Goal: Task Accomplishment & Management: Complete application form

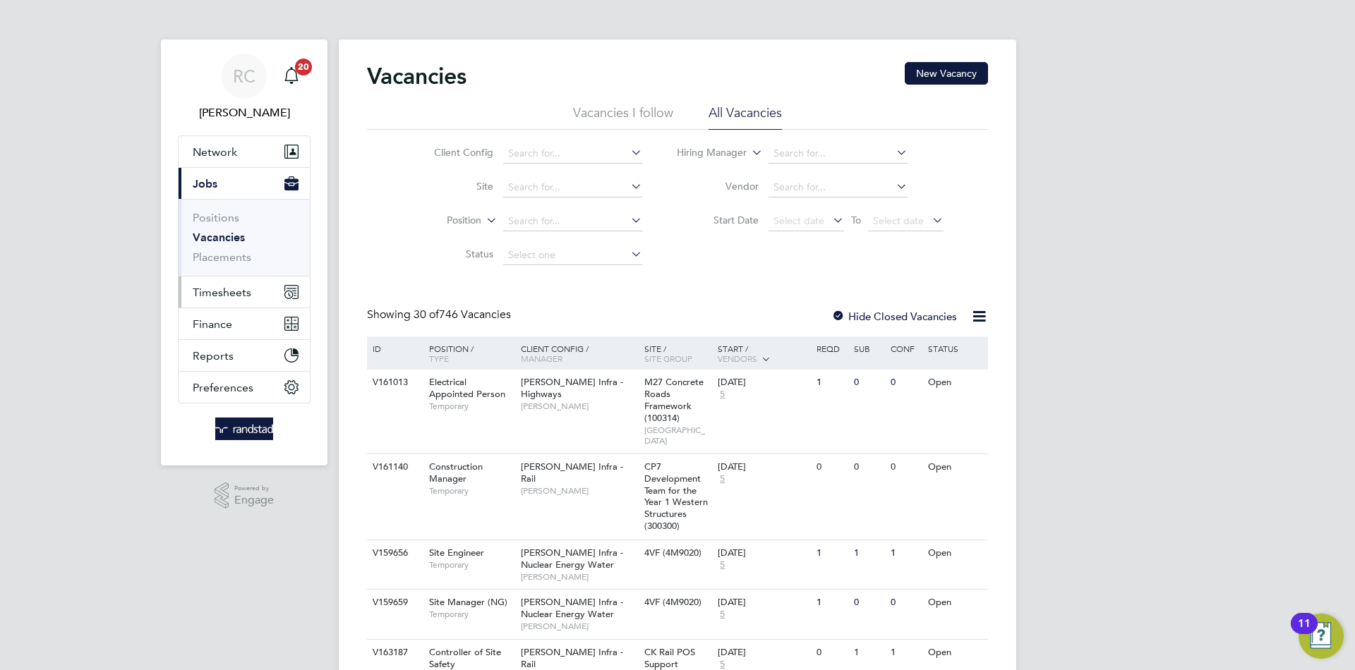
click at [226, 288] on span "Timesheets" at bounding box center [222, 292] width 59 height 13
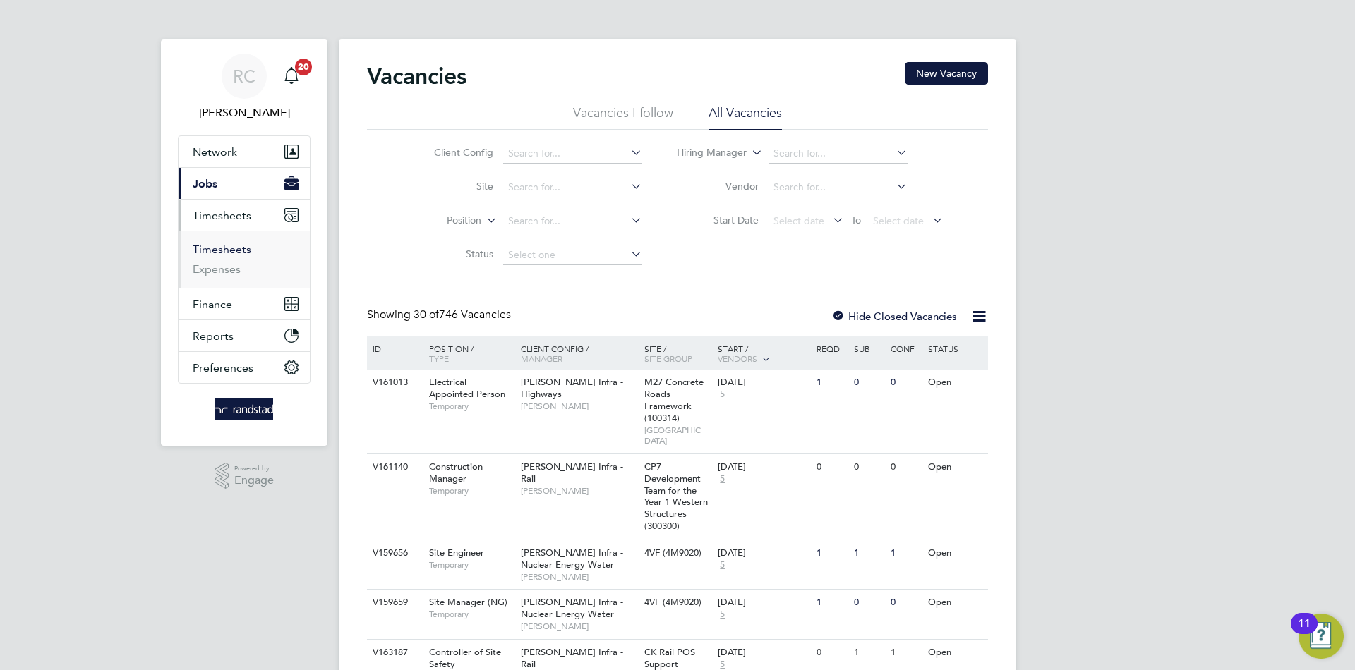
click at [242, 253] on link "Timesheets" at bounding box center [222, 249] width 59 height 13
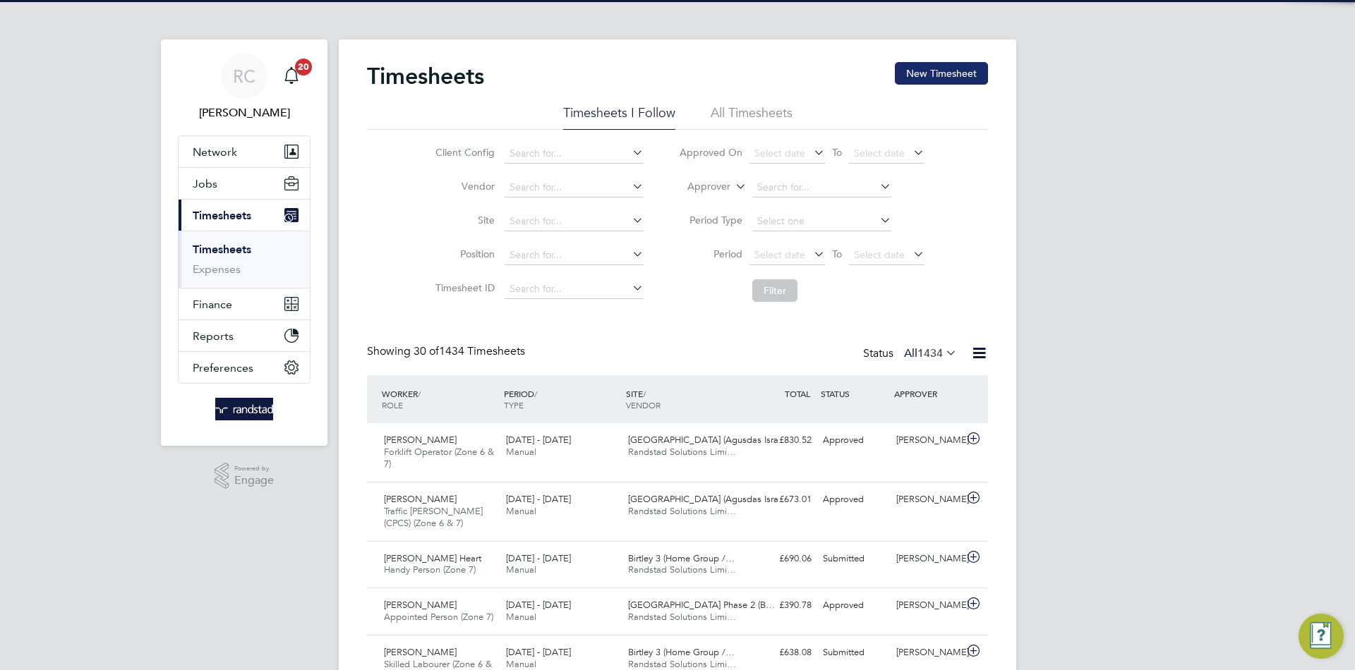
click at [940, 63] on button "New Timesheet" at bounding box center [941, 73] width 93 height 23
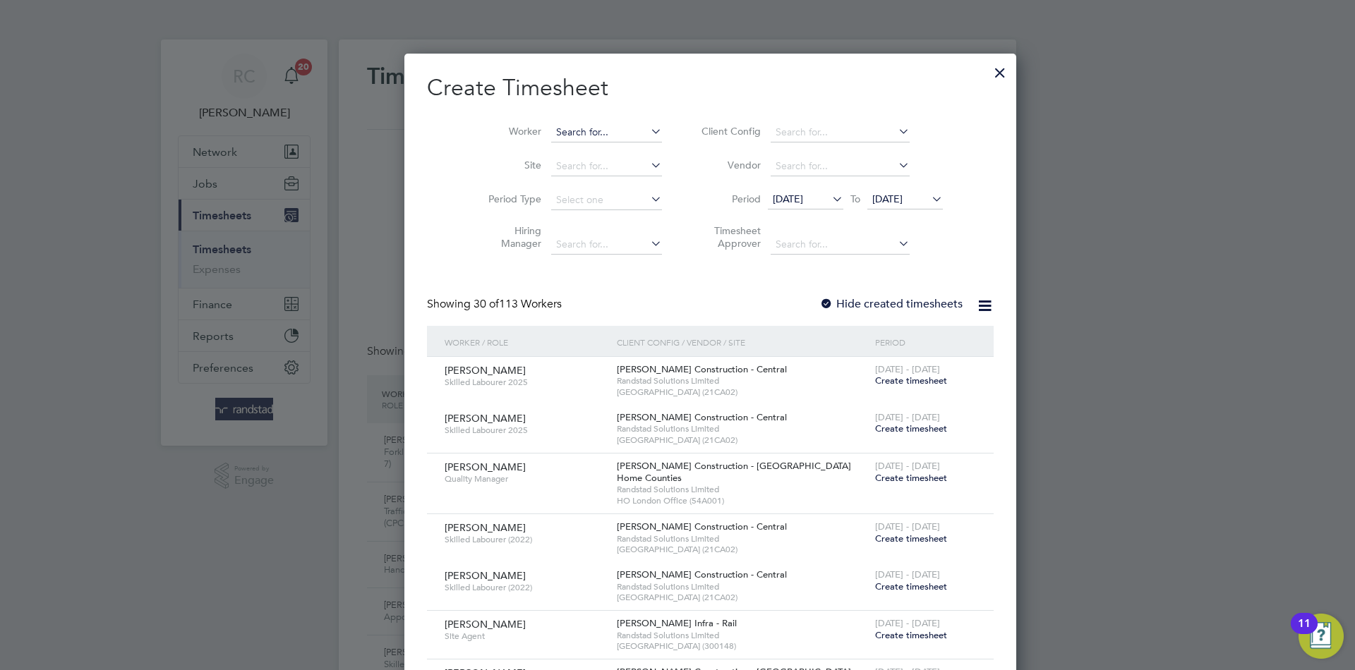
click at [566, 134] on input at bounding box center [606, 133] width 111 height 20
paste input "p"
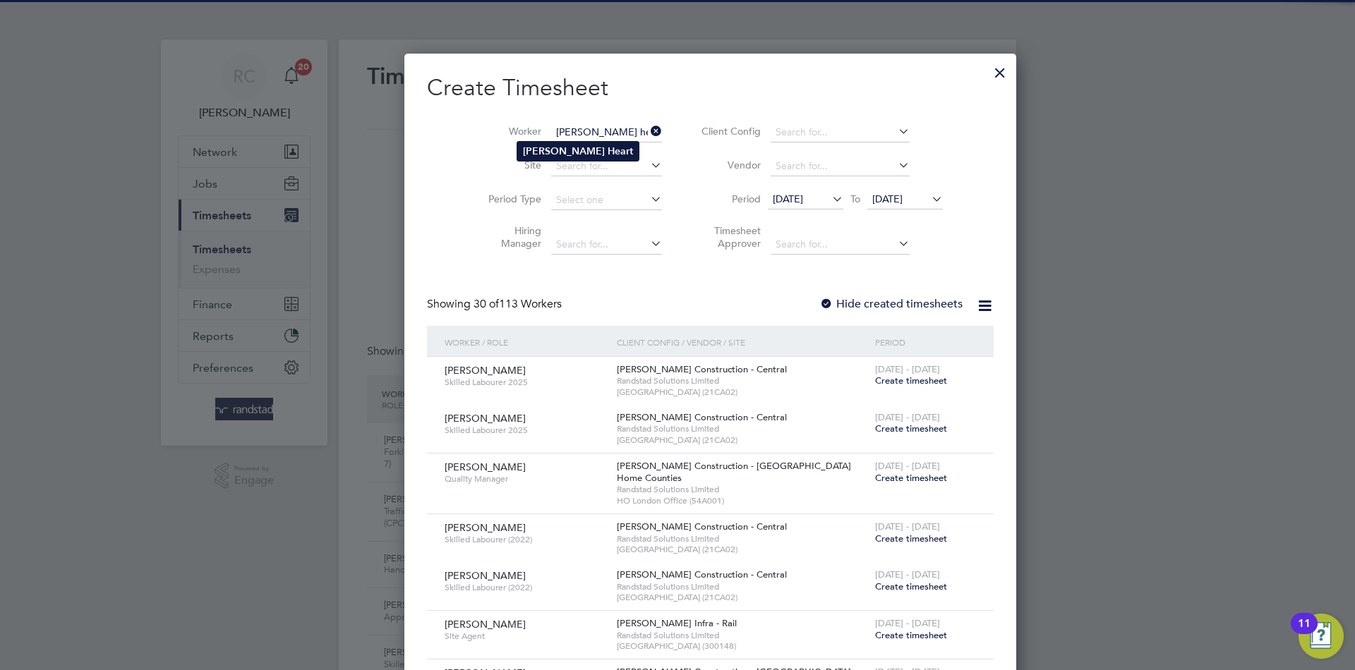
type input "[PERSON_NAME] Heart"
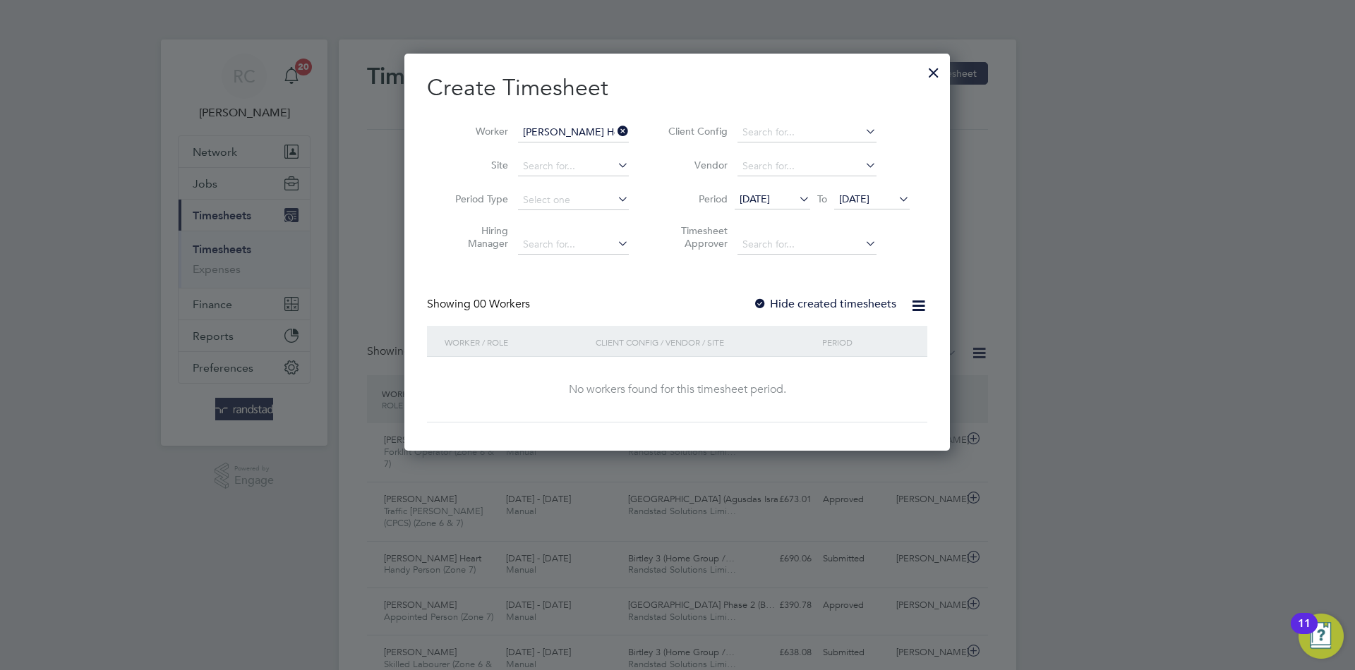
click at [761, 308] on div at bounding box center [760, 305] width 14 height 14
click at [869, 200] on span "[DATE]" at bounding box center [854, 199] width 30 height 13
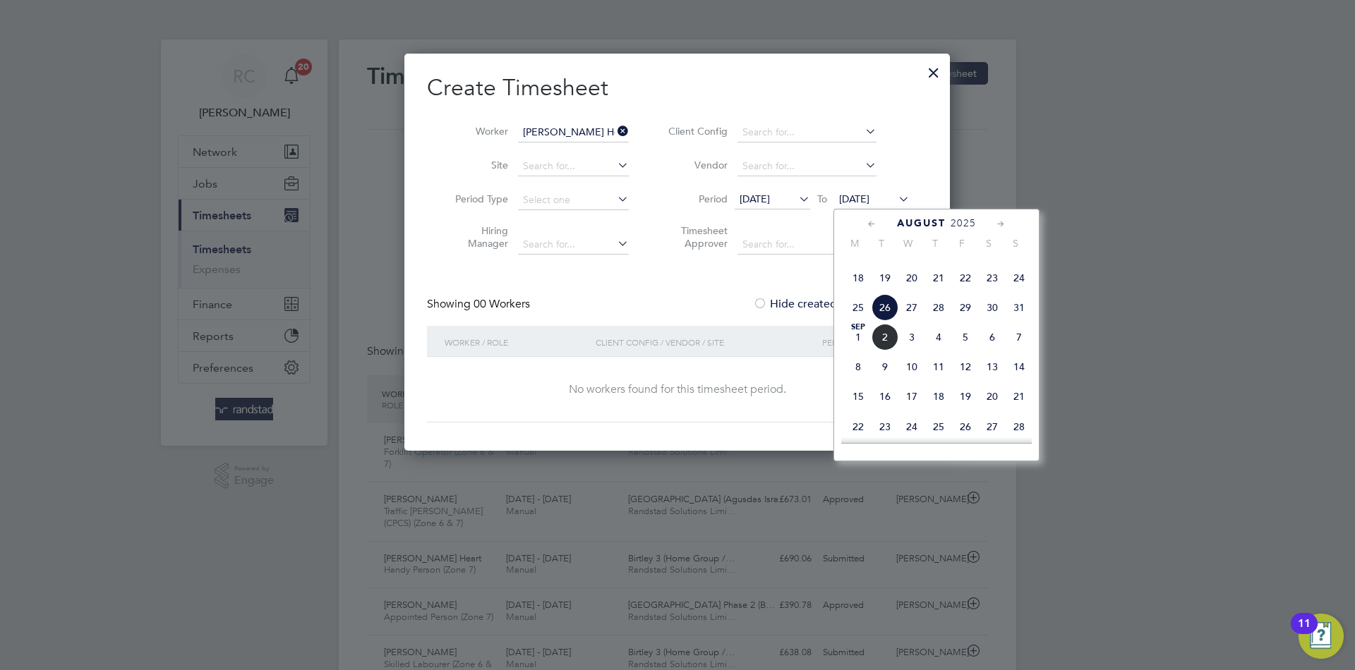
click at [966, 351] on span "5" at bounding box center [965, 337] width 27 height 27
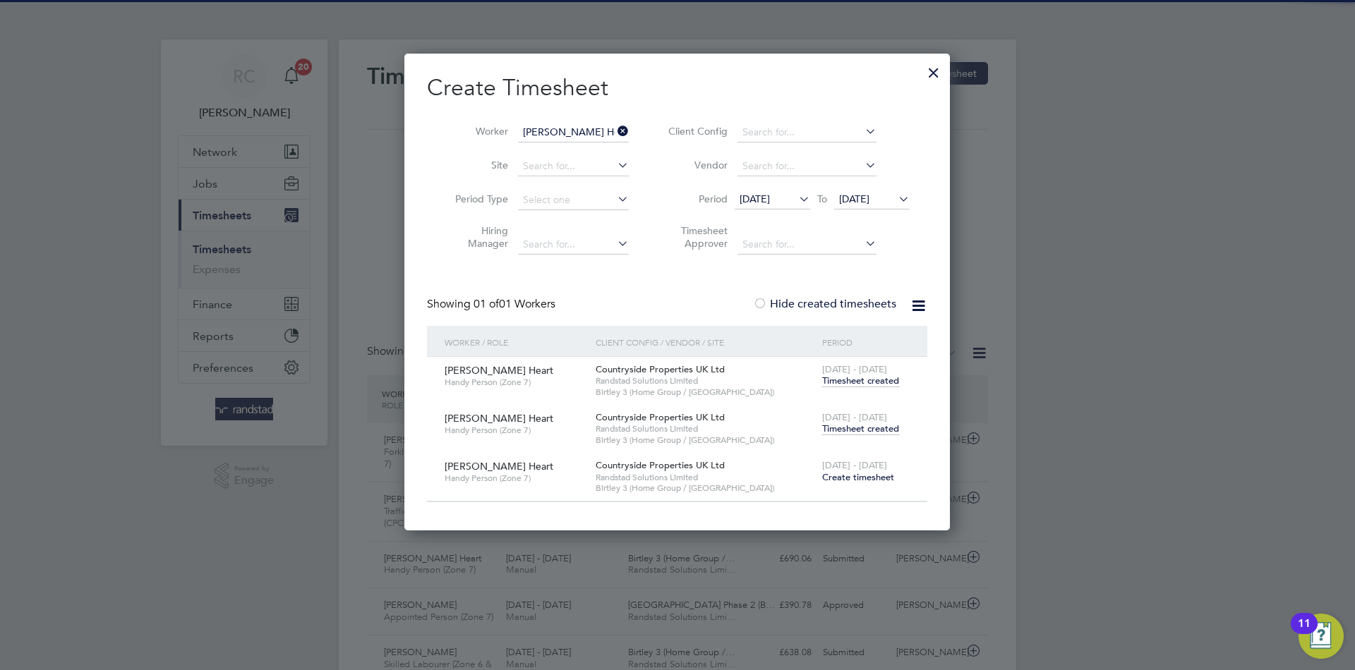
click at [891, 434] on span "Timesheet created" at bounding box center [860, 429] width 77 height 13
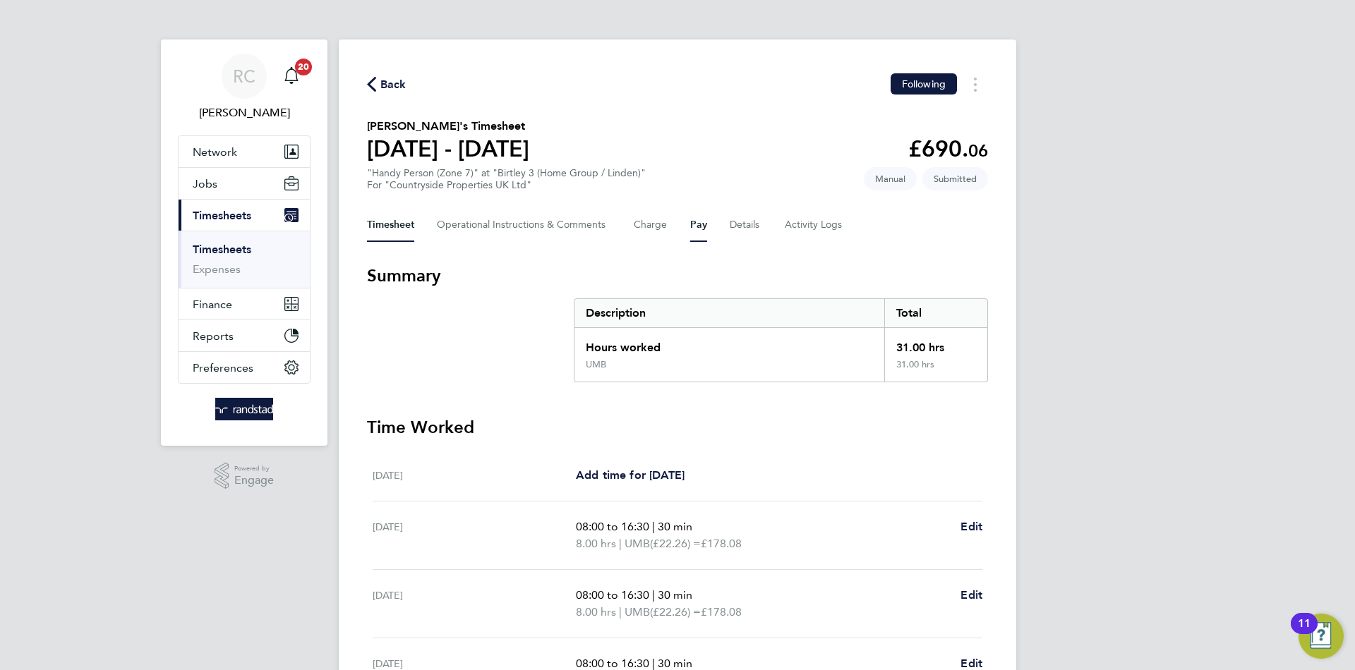
click at [699, 224] on button "Pay" at bounding box center [698, 225] width 17 height 34
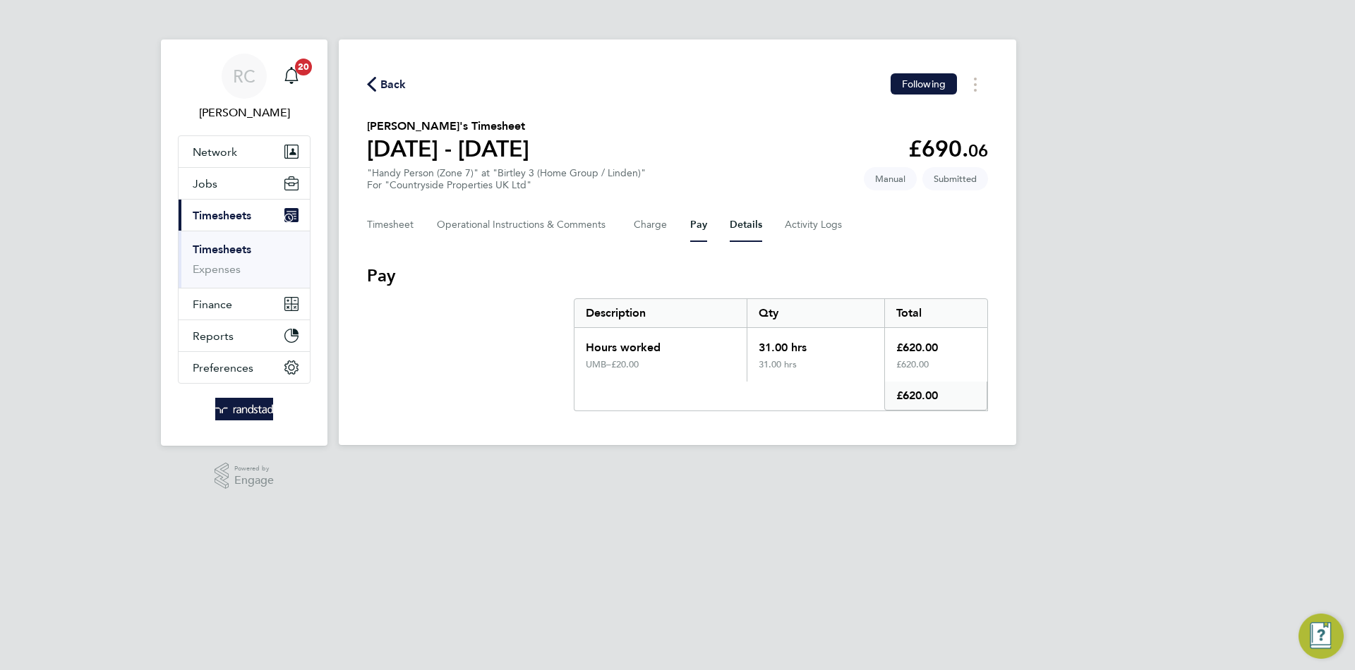
click at [730, 225] on button "Details" at bounding box center [746, 225] width 32 height 34
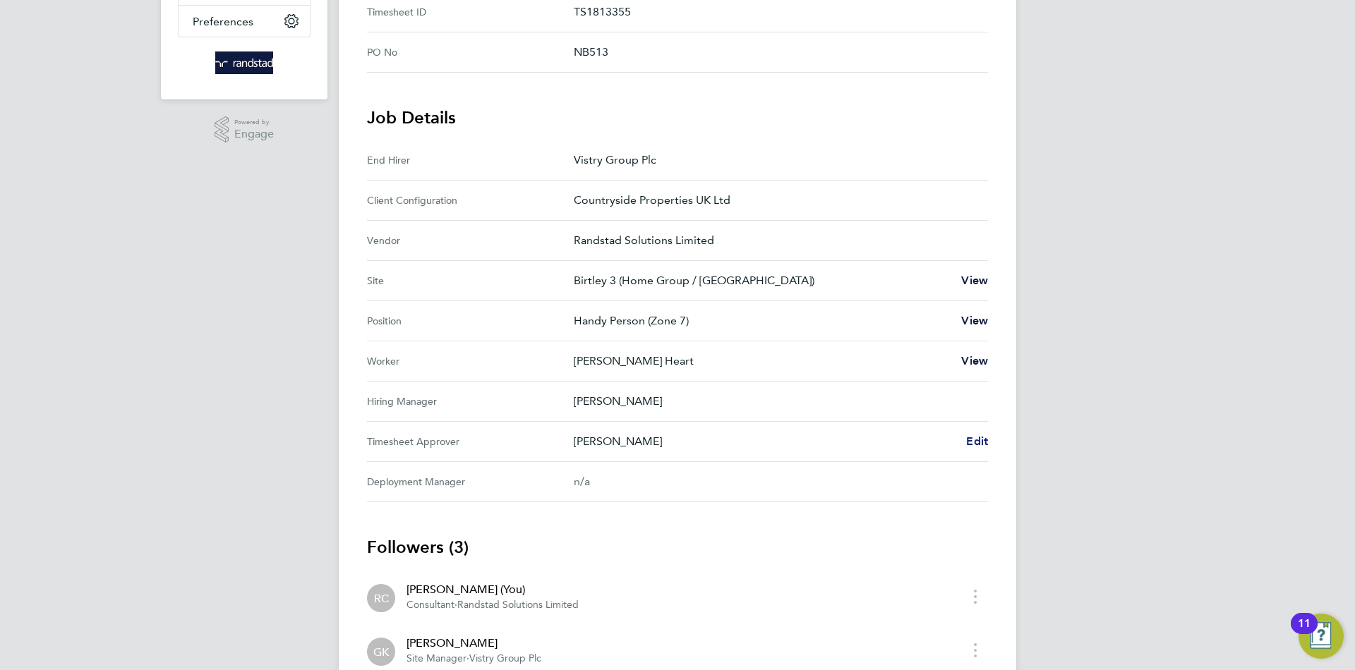
click at [972, 447] on span "Edit" at bounding box center [977, 441] width 22 height 13
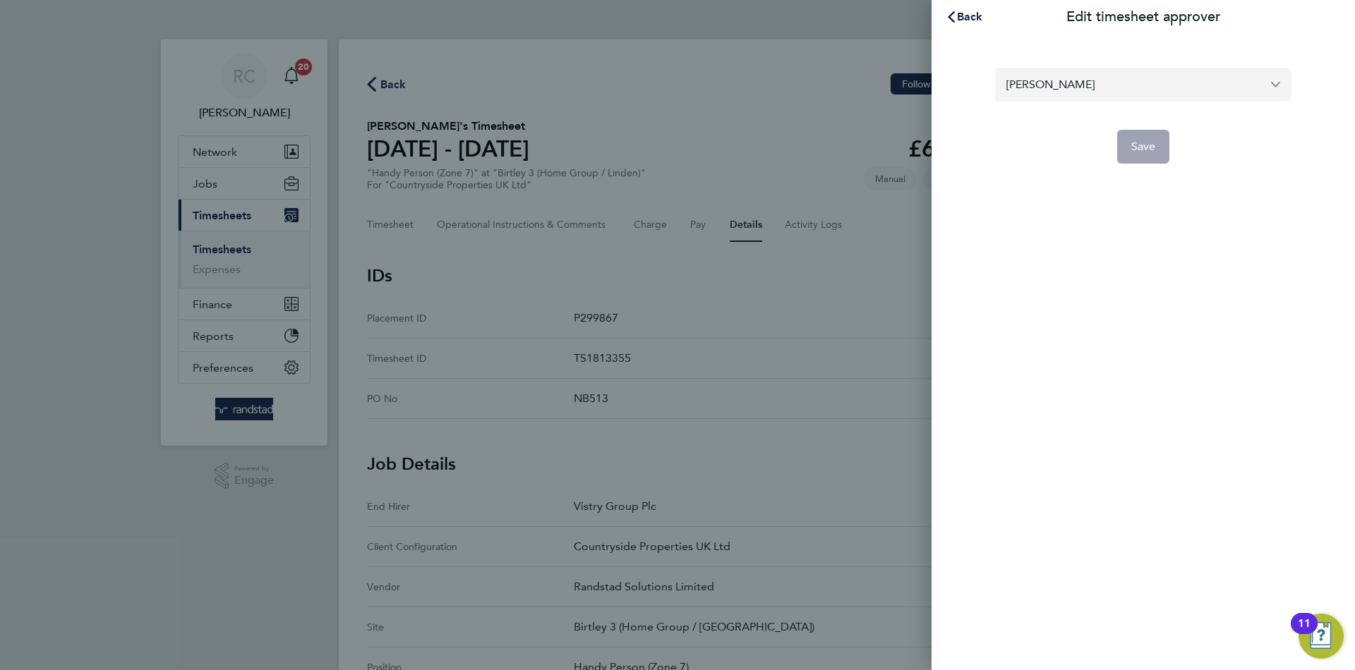
click at [1116, 89] on input "[PERSON_NAME]" at bounding box center [1143, 84] width 296 height 33
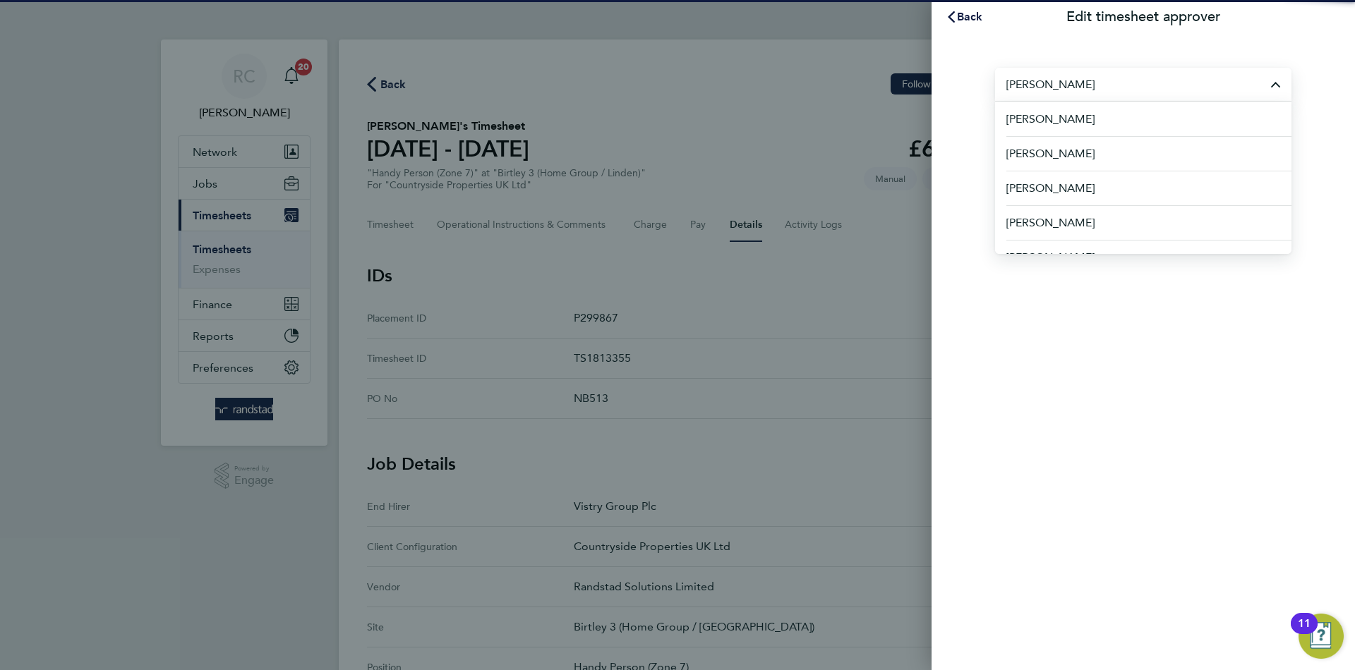
click at [1046, 440] on div "Back Edit timesheet approver [PERSON_NAME] [PERSON_NAME] [PERSON_NAME] [PERSON_…" at bounding box center [1142, 335] width 423 height 670
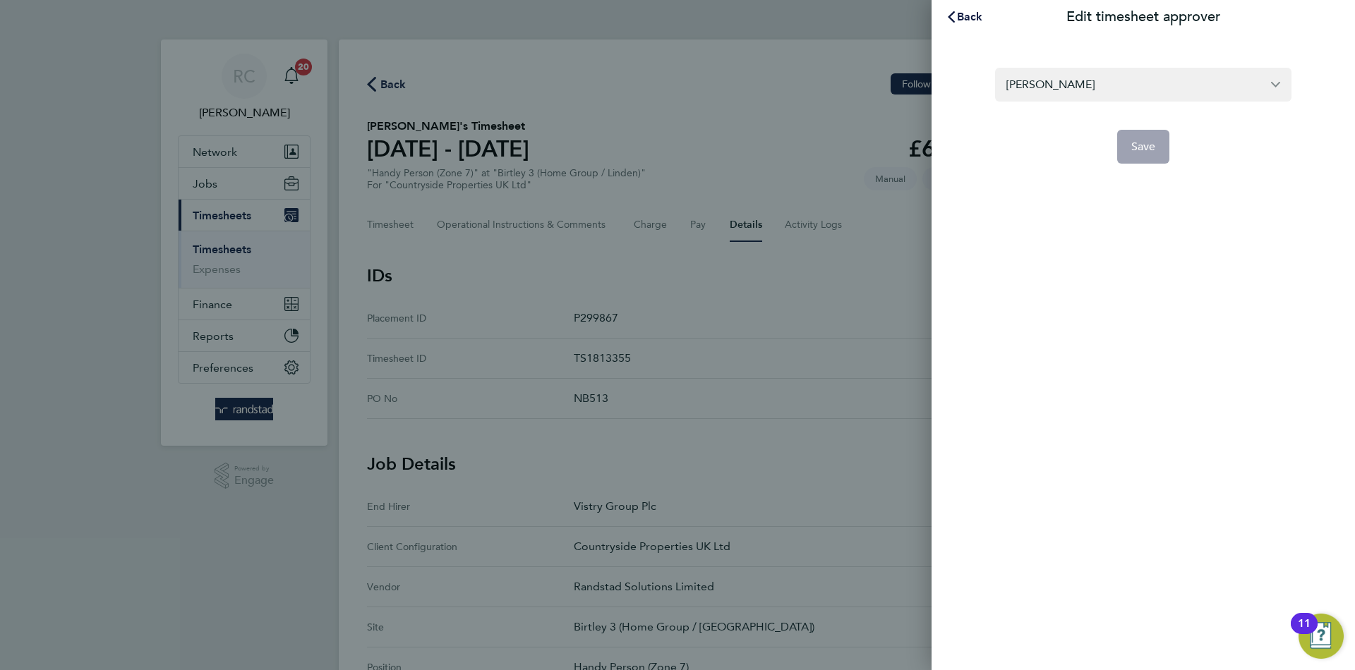
click at [1155, 166] on div "[PERSON_NAME] Save" at bounding box center [1142, 107] width 423 height 147
click at [1155, 158] on app-form-button "Save" at bounding box center [1143, 147] width 296 height 34
click at [1125, 88] on input "[PERSON_NAME]" at bounding box center [1143, 84] width 296 height 33
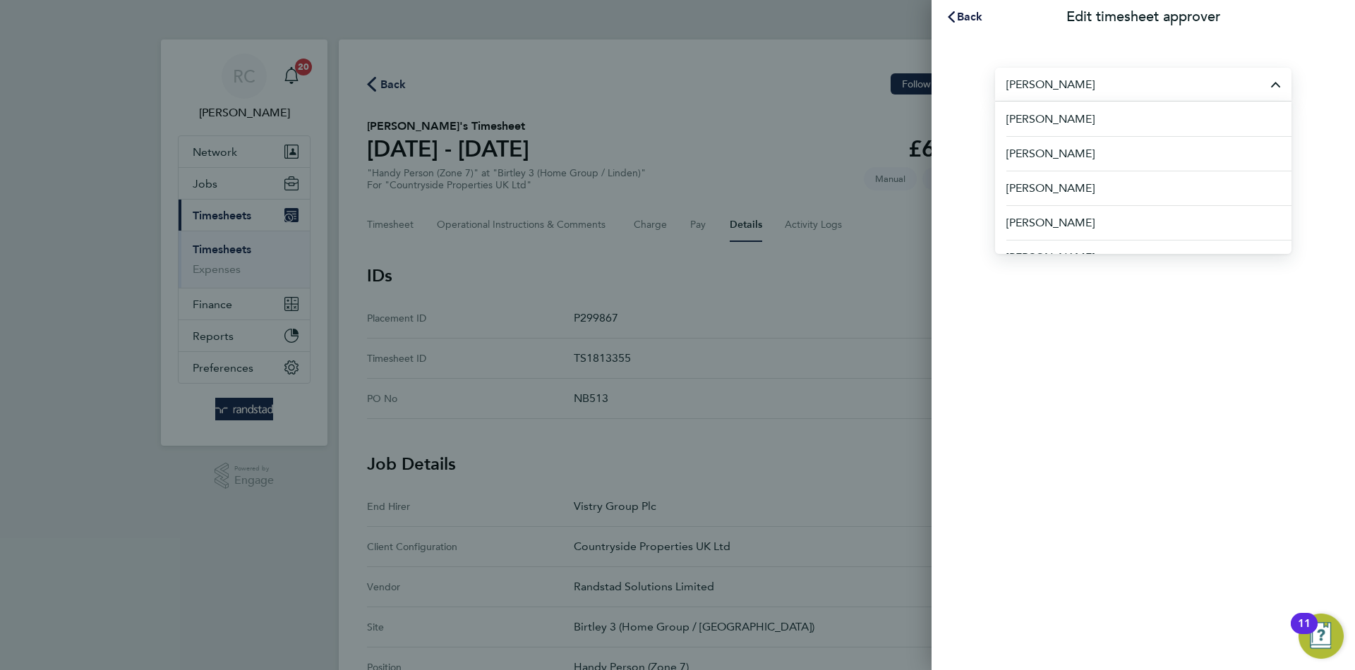
click at [1116, 391] on div "Back Edit timesheet approver [PERSON_NAME] [PERSON_NAME] [PERSON_NAME] [PERSON_…" at bounding box center [1142, 335] width 423 height 670
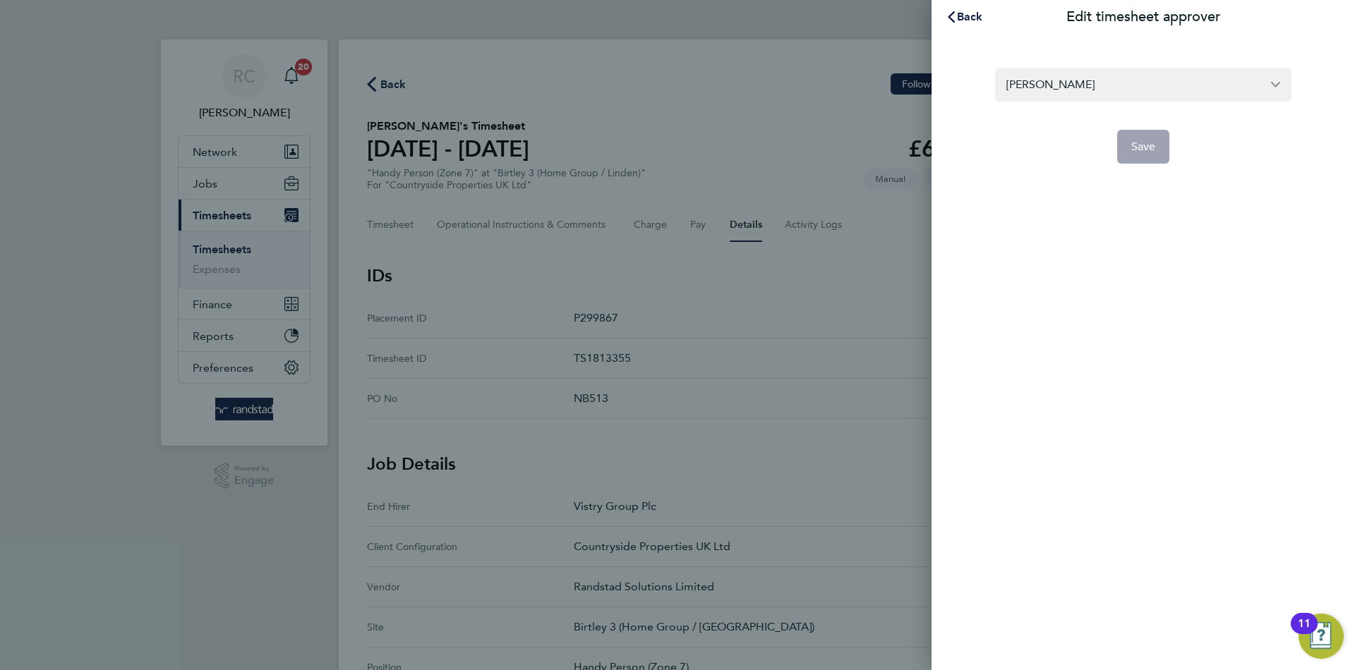
click at [1151, 170] on div "[PERSON_NAME] Save" at bounding box center [1142, 107] width 423 height 147
click at [1087, 114] on form "[PERSON_NAME] Save" at bounding box center [1143, 116] width 296 height 96
click at [977, 23] on span "Back" at bounding box center [970, 16] width 26 height 13
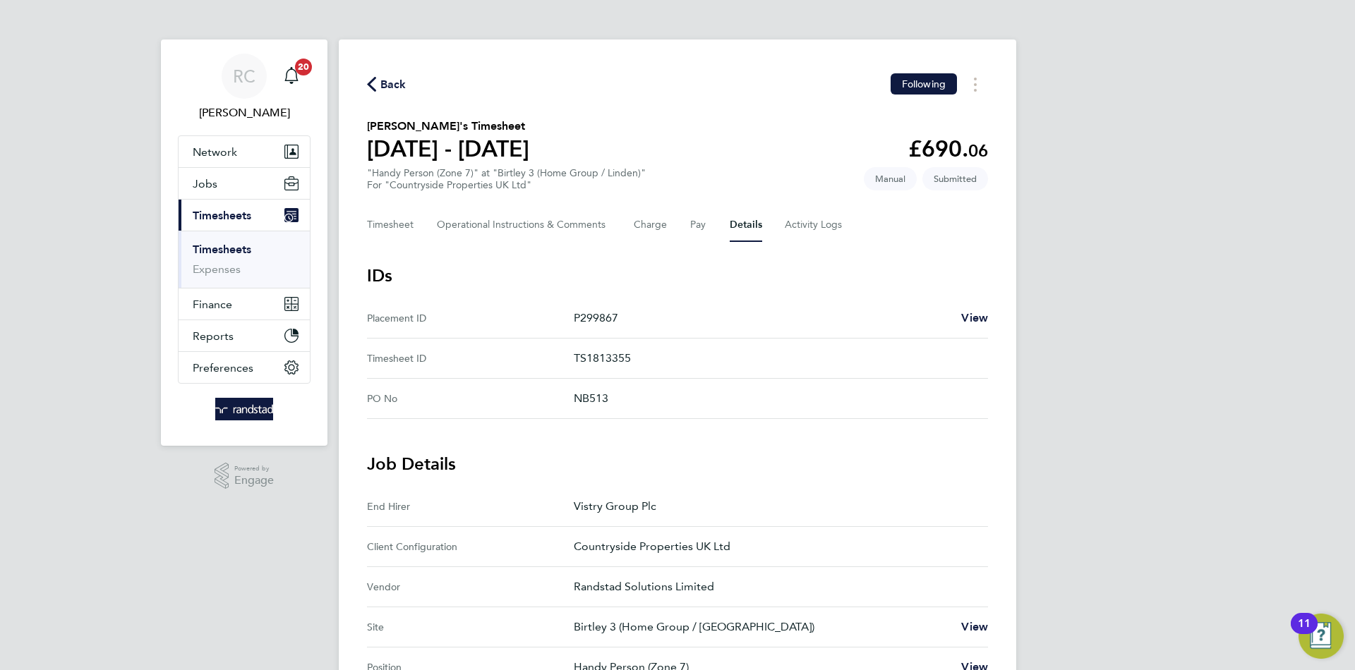
click at [237, 258] on li "Timesheets" at bounding box center [246, 253] width 106 height 20
click at [232, 252] on link "Timesheets" at bounding box center [222, 249] width 59 height 13
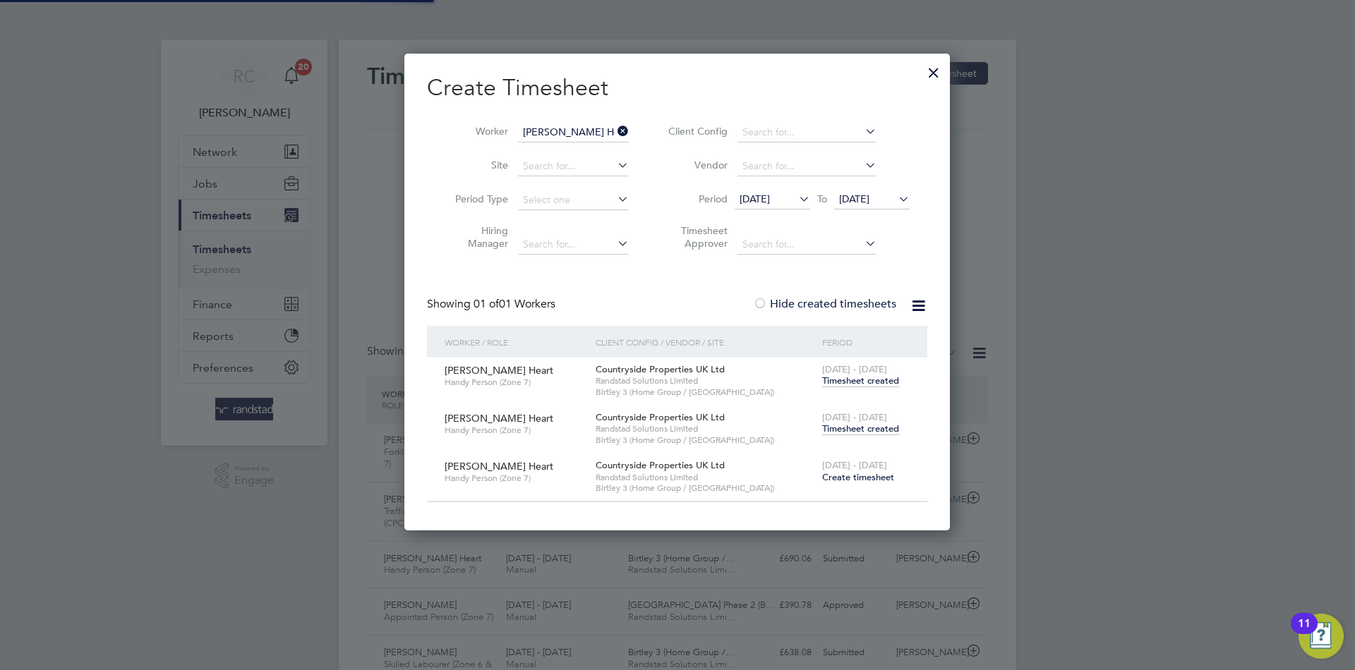
click at [569, 136] on input "[PERSON_NAME] Heart" at bounding box center [573, 133] width 111 height 20
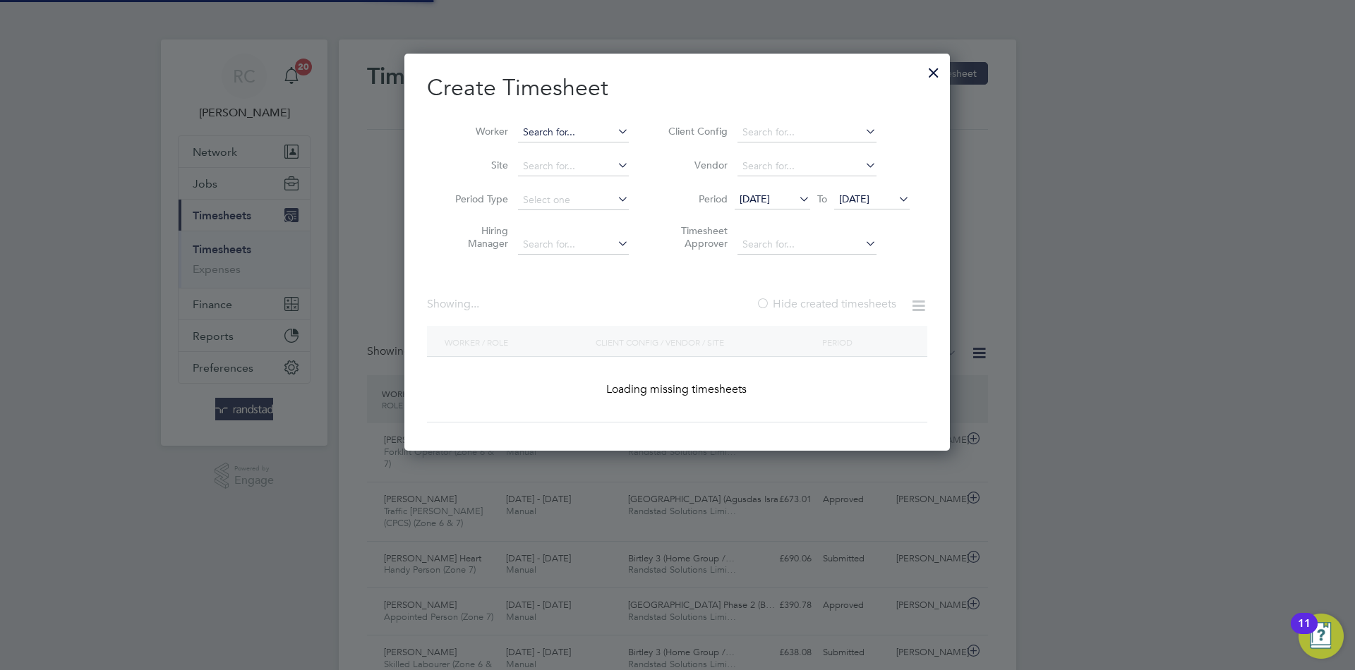
scroll to position [7, 7]
paste input "[PERSON_NAME]"
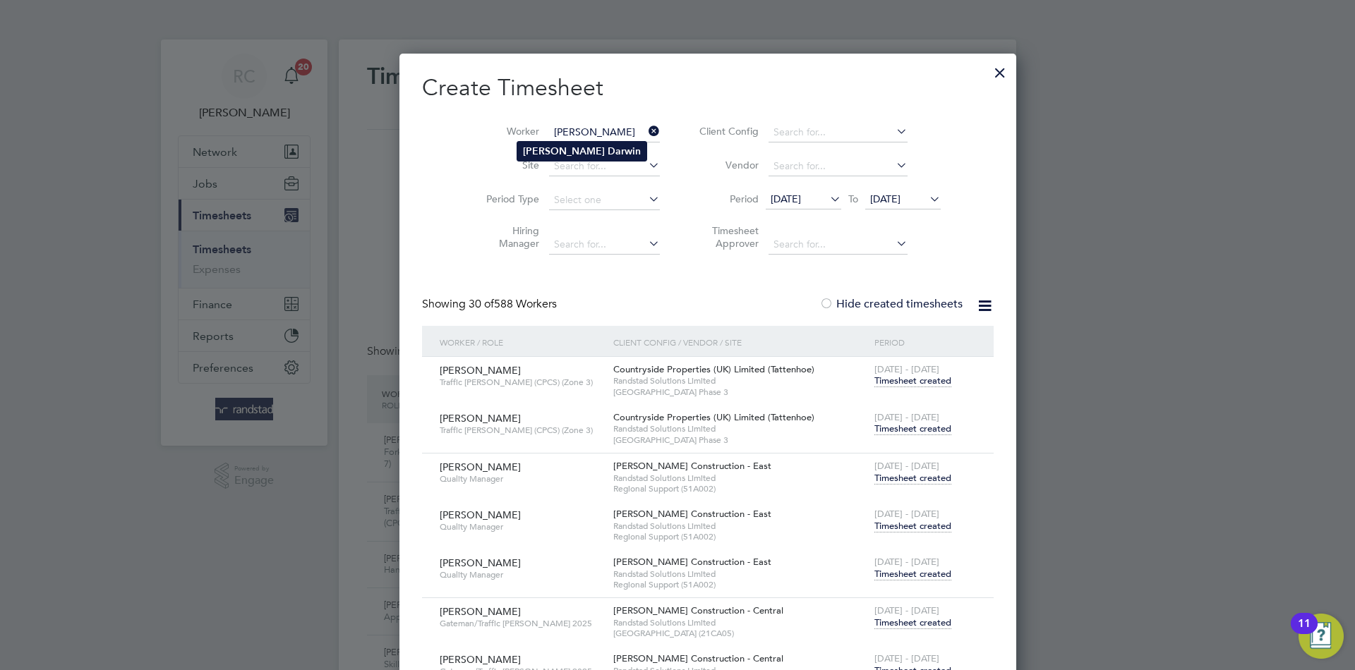
type input "[PERSON_NAME]"
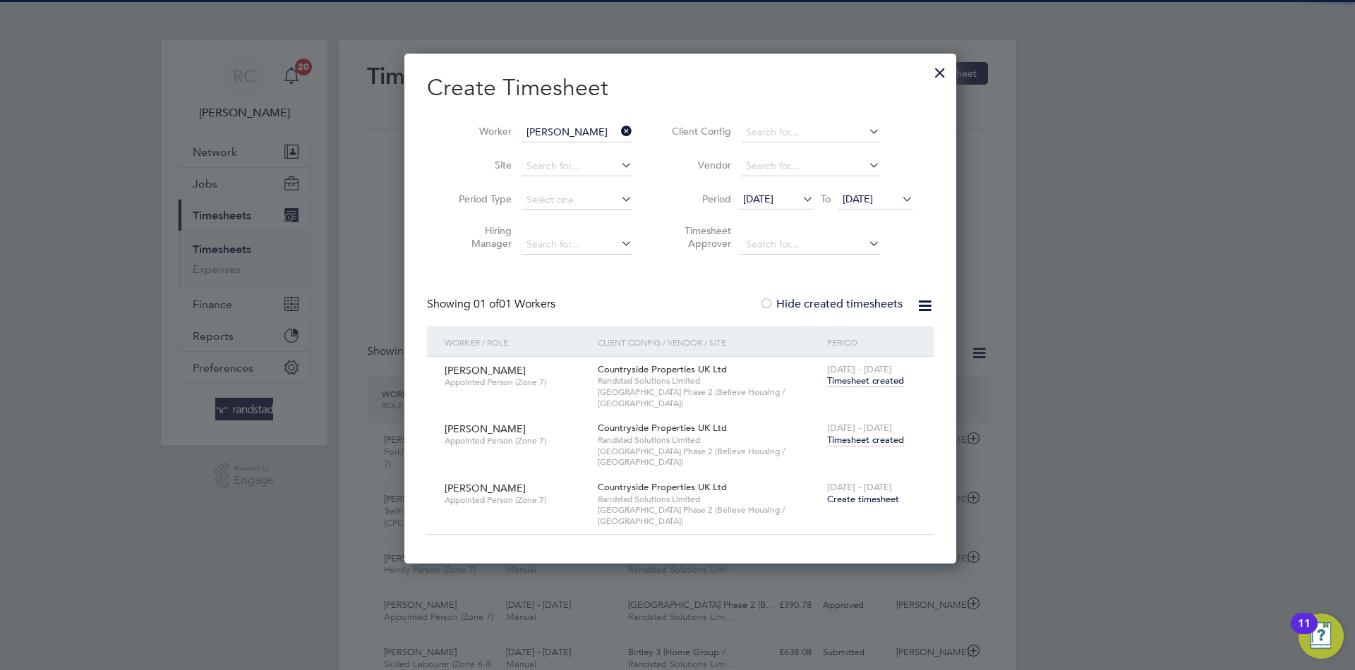
click at [879, 434] on span "Timesheet created" at bounding box center [865, 440] width 77 height 13
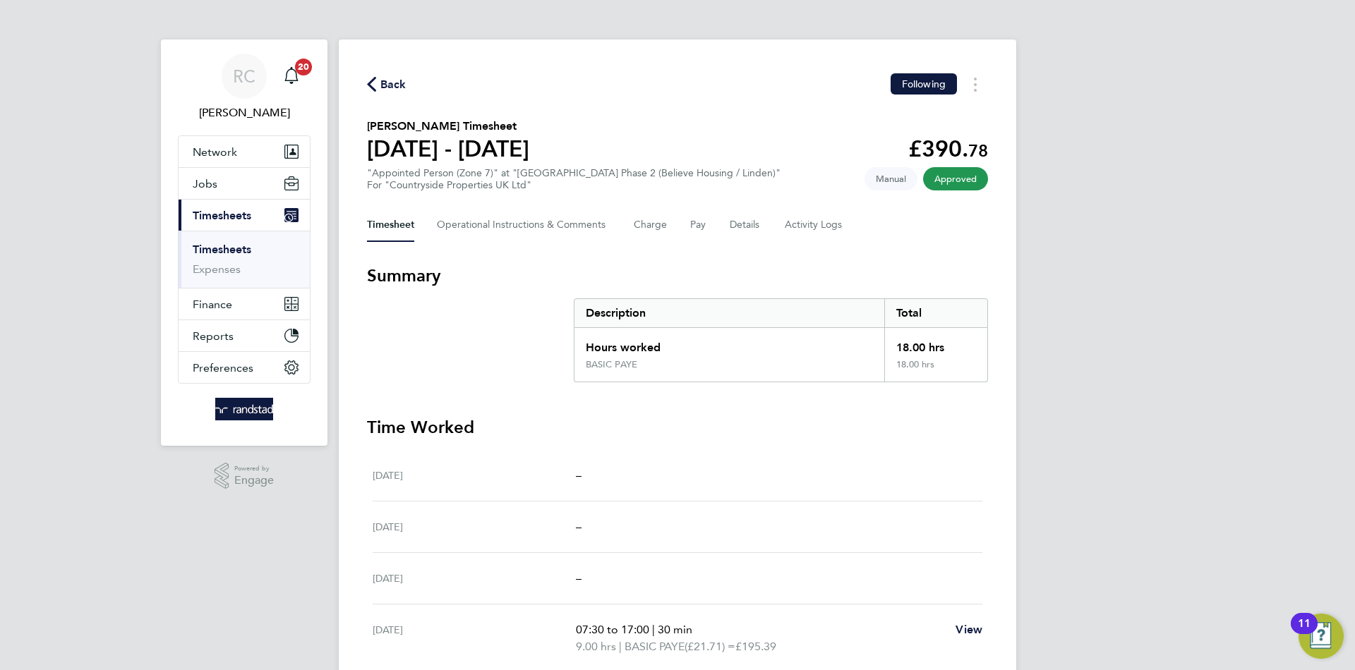
click at [377, 83] on span "Back" at bounding box center [387, 83] width 40 height 13
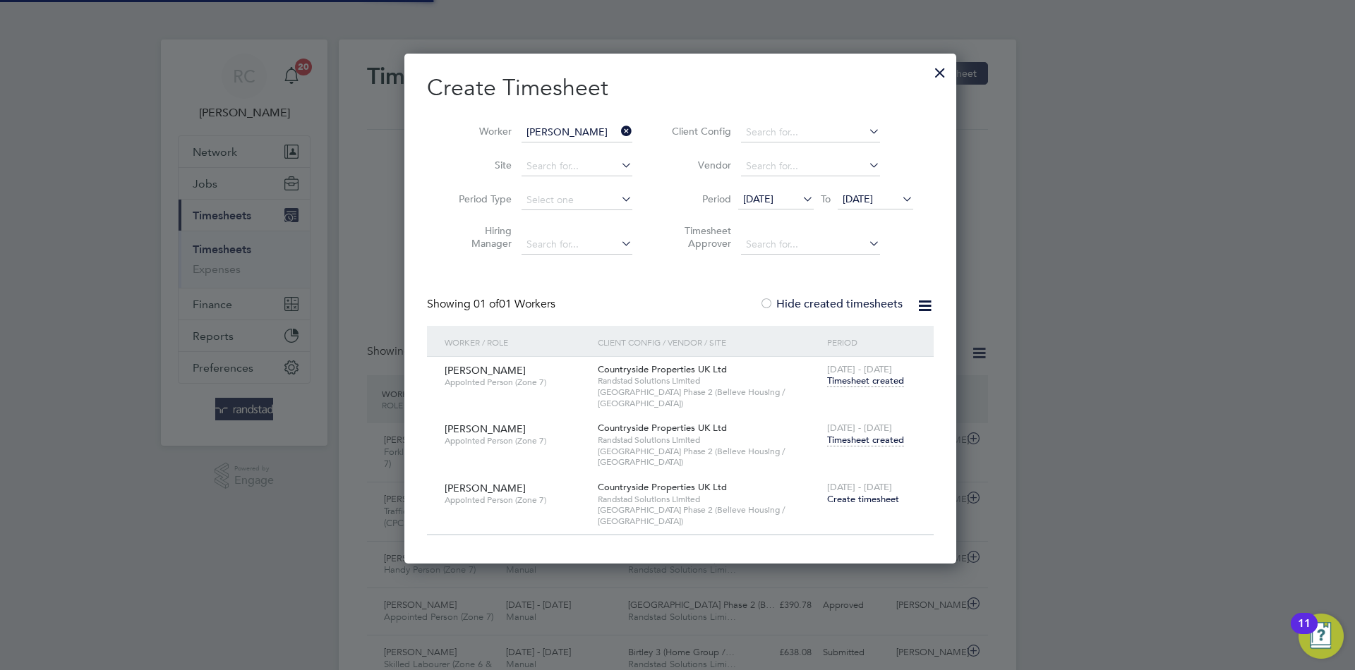
click at [543, 140] on input "[PERSON_NAME]" at bounding box center [576, 133] width 111 height 20
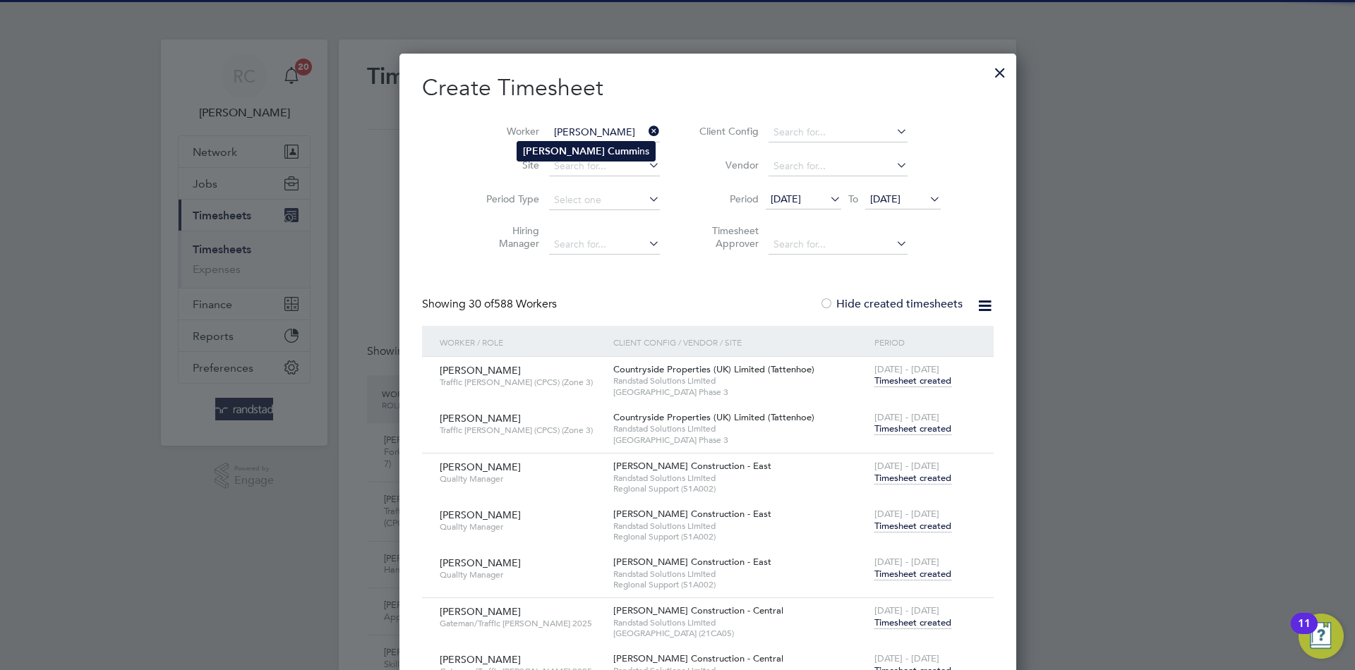
type input "[PERSON_NAME]"
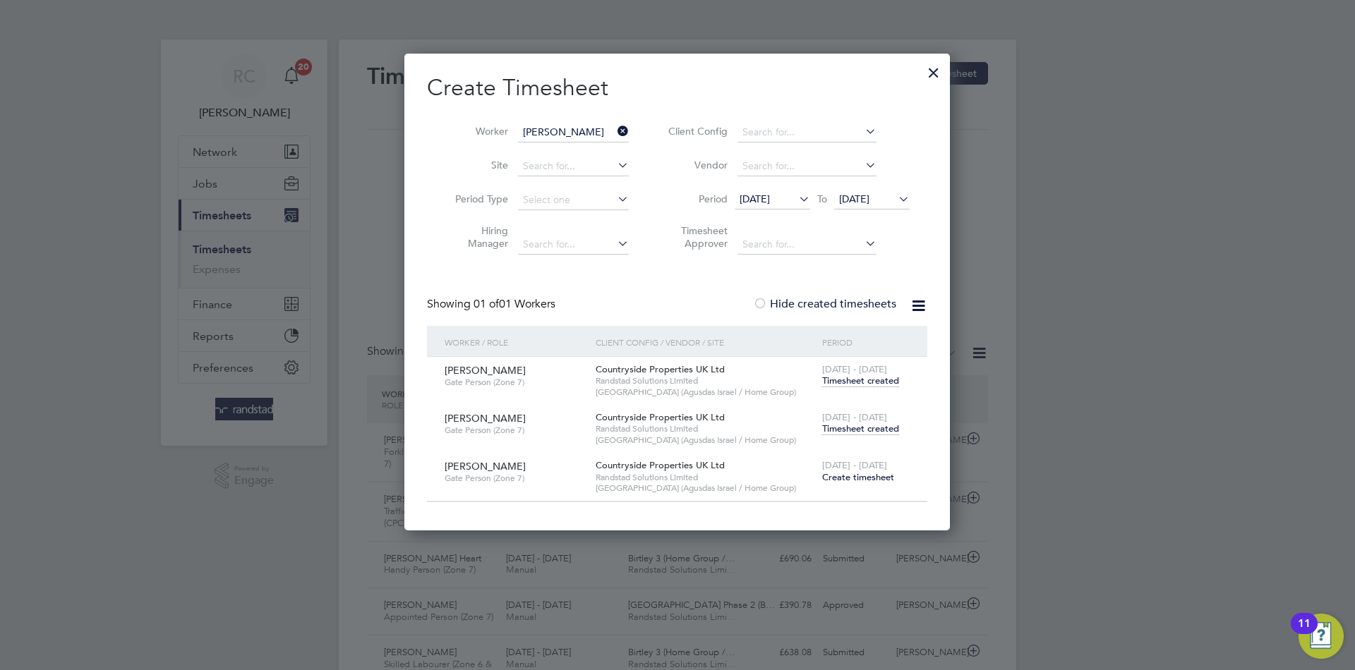
click at [878, 429] on span "Timesheet created" at bounding box center [860, 429] width 77 height 13
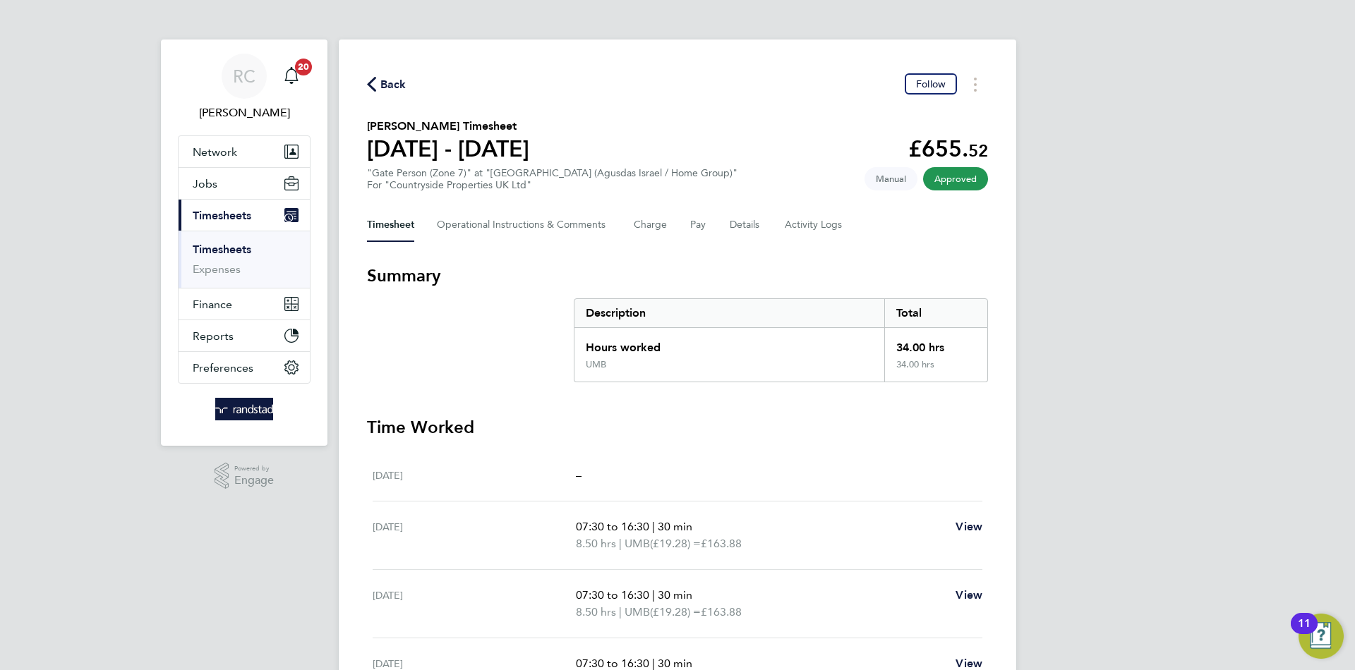
click at [403, 80] on span "Back" at bounding box center [393, 84] width 26 height 17
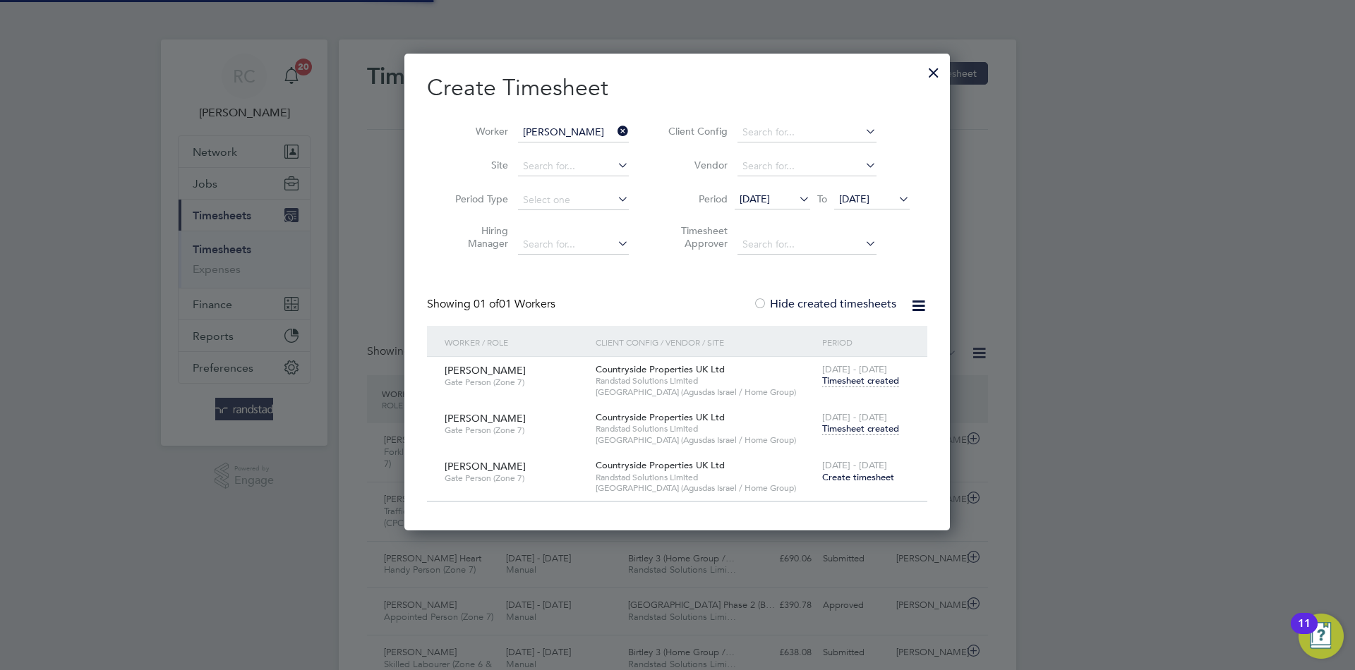
click at [565, 126] on input "[PERSON_NAME]" at bounding box center [573, 133] width 111 height 20
paste input "[PERSON_NAME]"
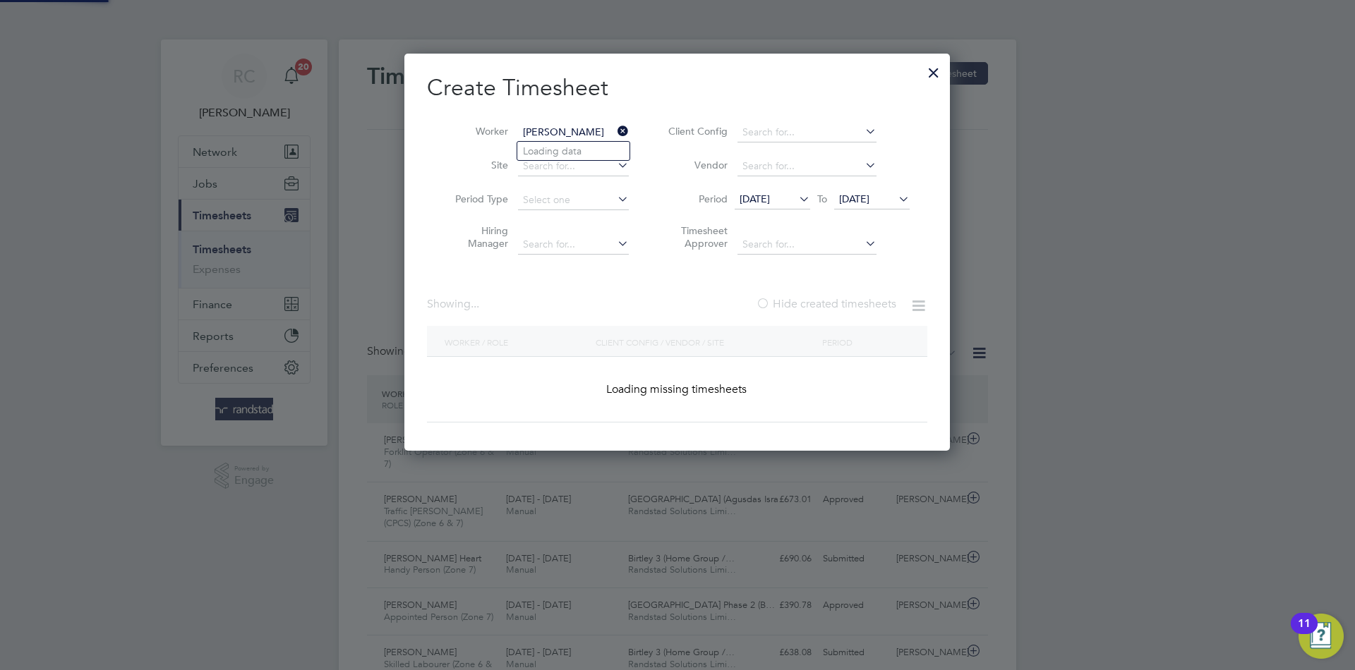
scroll to position [7, 7]
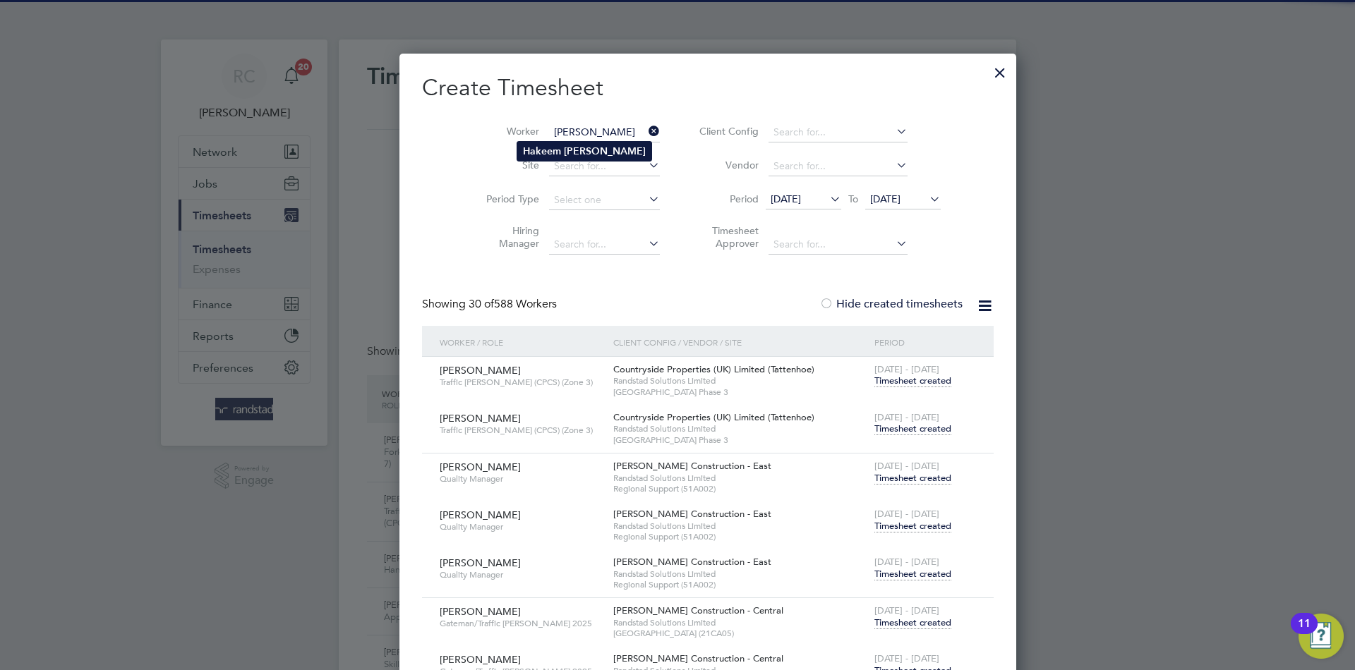
click at [584, 152] on b "[PERSON_NAME]" at bounding box center [605, 151] width 82 height 12
type input "[PERSON_NAME]"
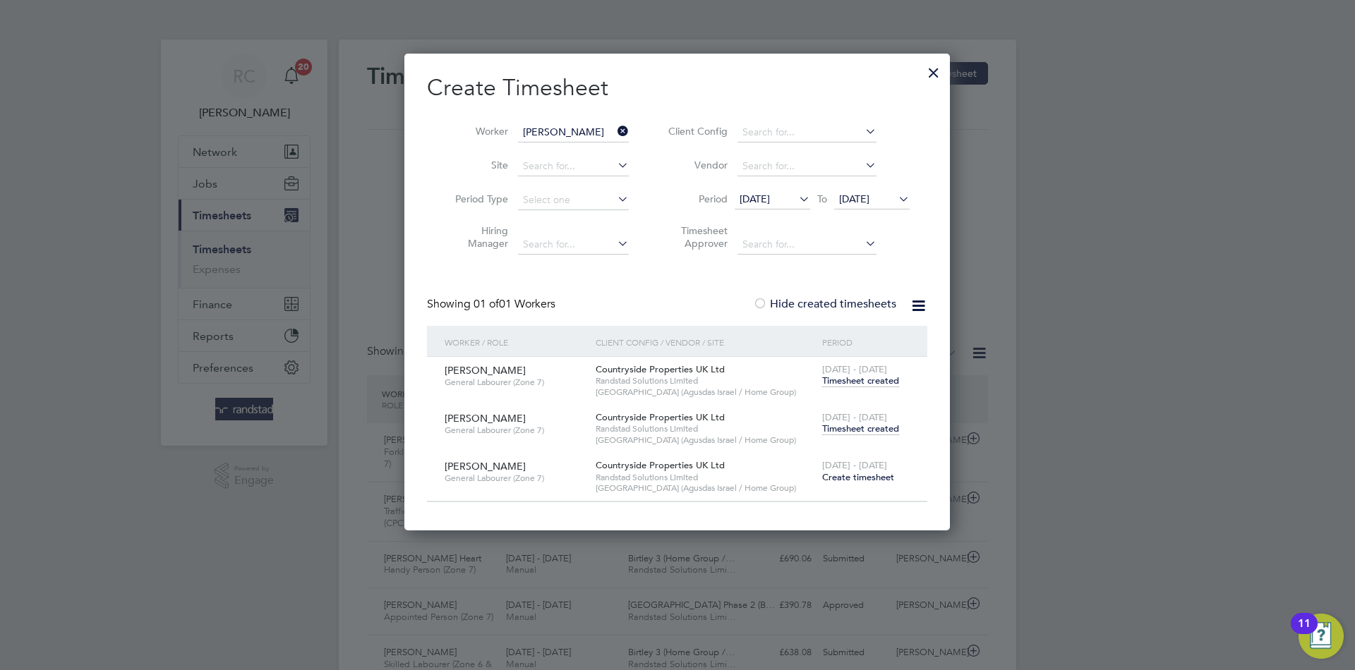
click at [869, 435] on div "[DATE] - [DATE] Timesheet created" at bounding box center [866, 424] width 95 height 38
click at [862, 429] on span "Timesheet created" at bounding box center [860, 429] width 77 height 13
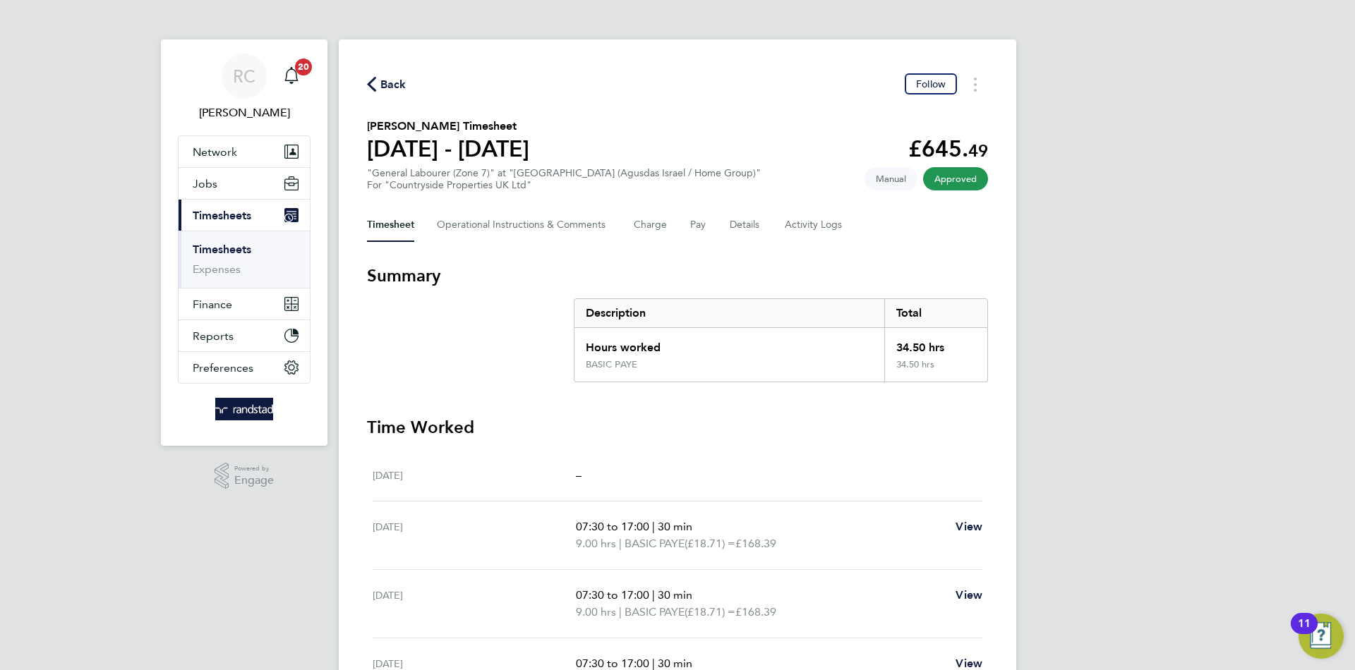
click at [400, 90] on span "Back" at bounding box center [393, 84] width 26 height 17
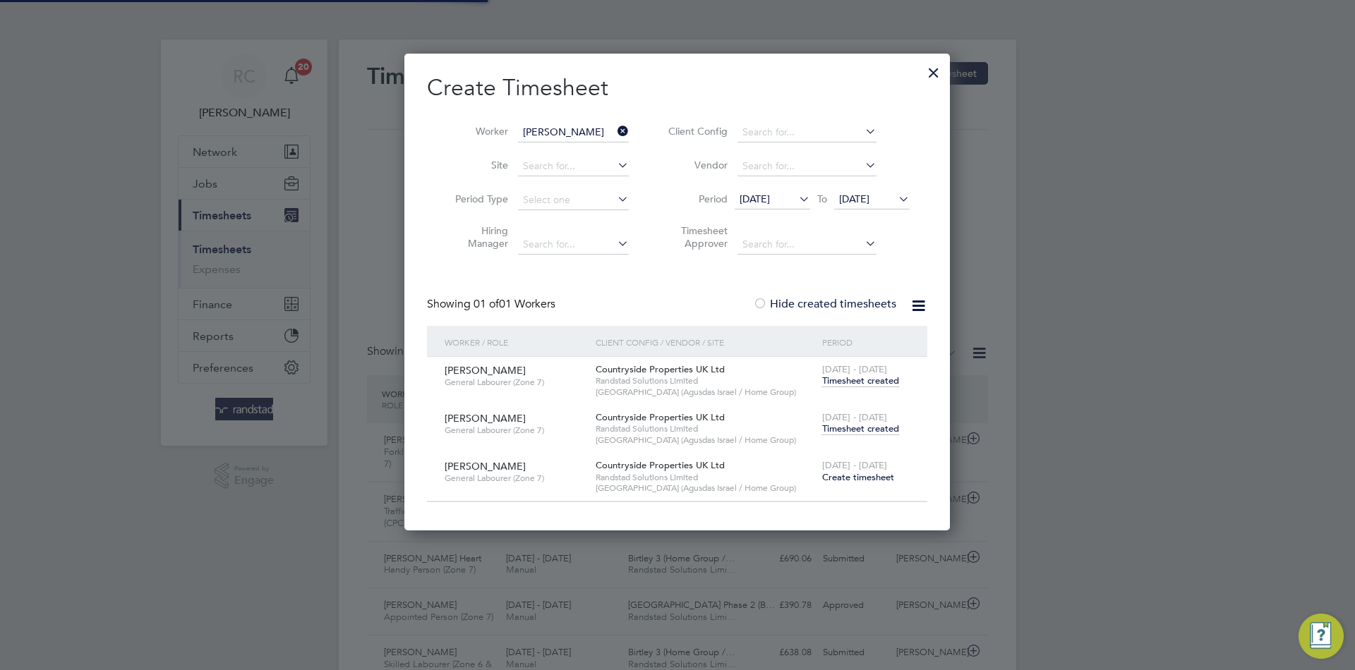
click at [588, 132] on input "[PERSON_NAME]" at bounding box center [573, 133] width 111 height 20
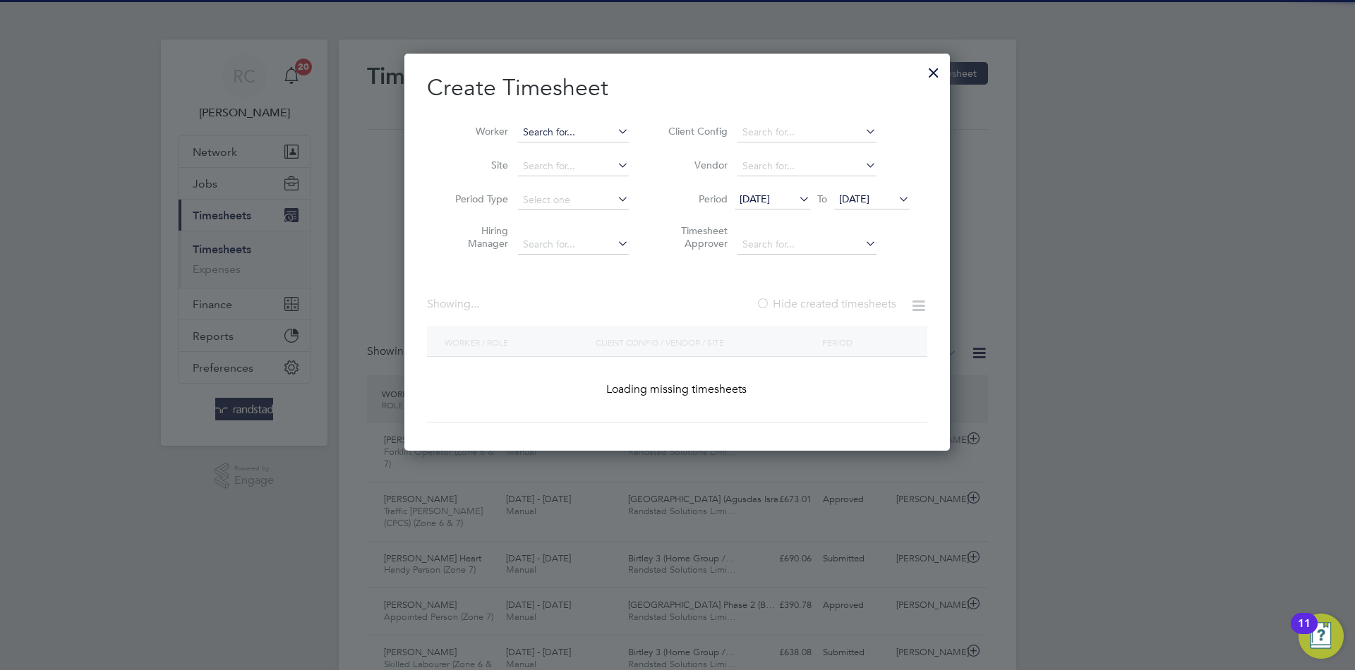
paste input "[PERSON_NAME]"
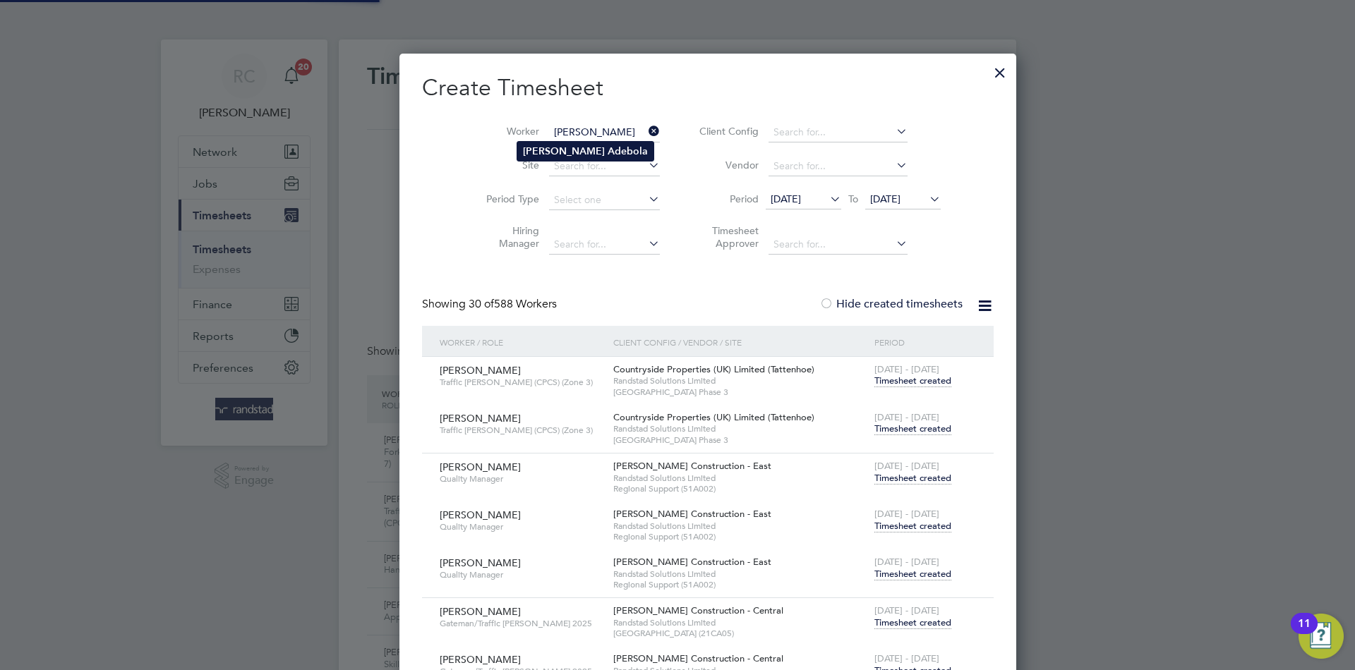
type input "[PERSON_NAME]"
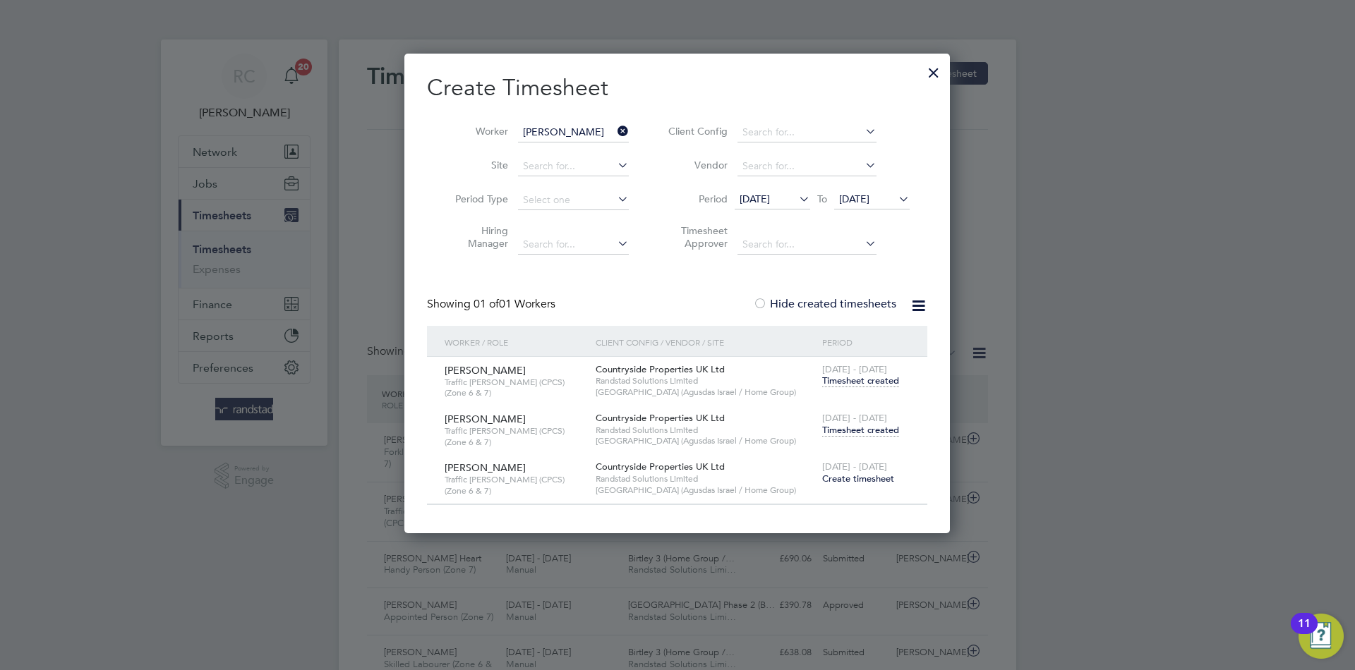
click at [878, 451] on div "[PERSON_NAME] Traffic [PERSON_NAME] (CPCS) (Zone 6 & 7) Countryside Properties …" at bounding box center [677, 430] width 500 height 49
click at [866, 430] on span "Timesheet created" at bounding box center [860, 430] width 77 height 13
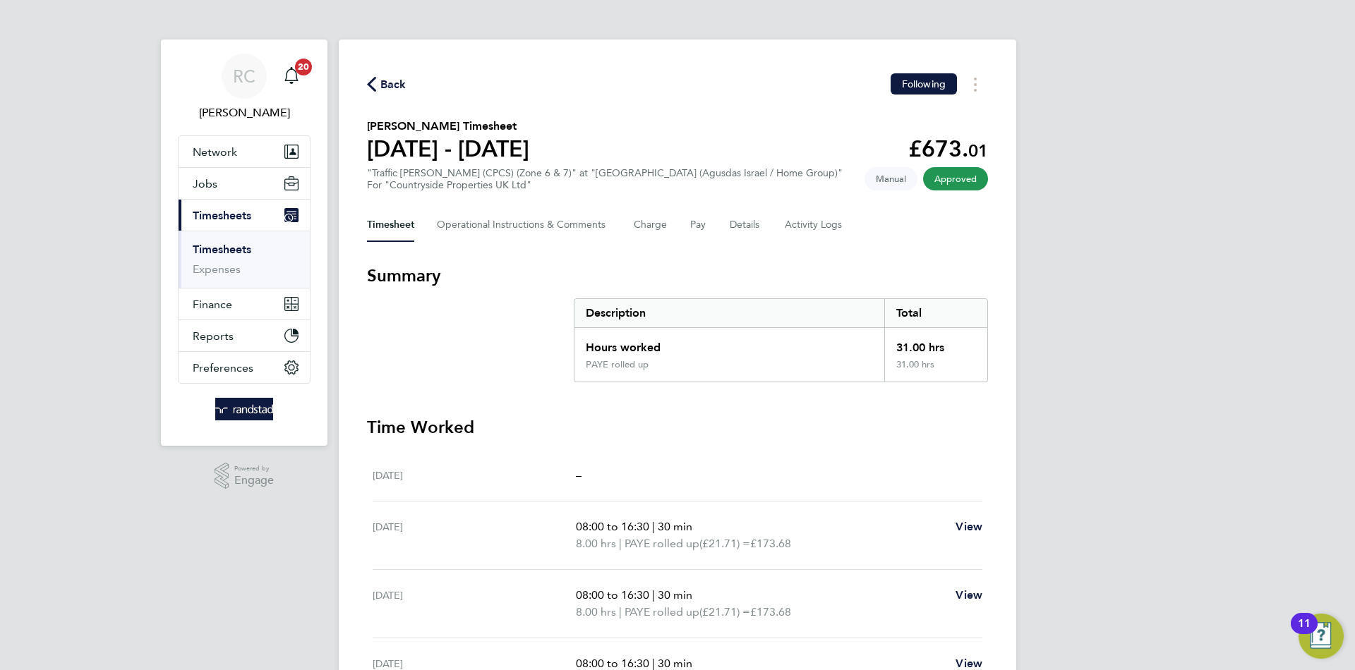
click at [391, 84] on span "Back" at bounding box center [393, 84] width 26 height 17
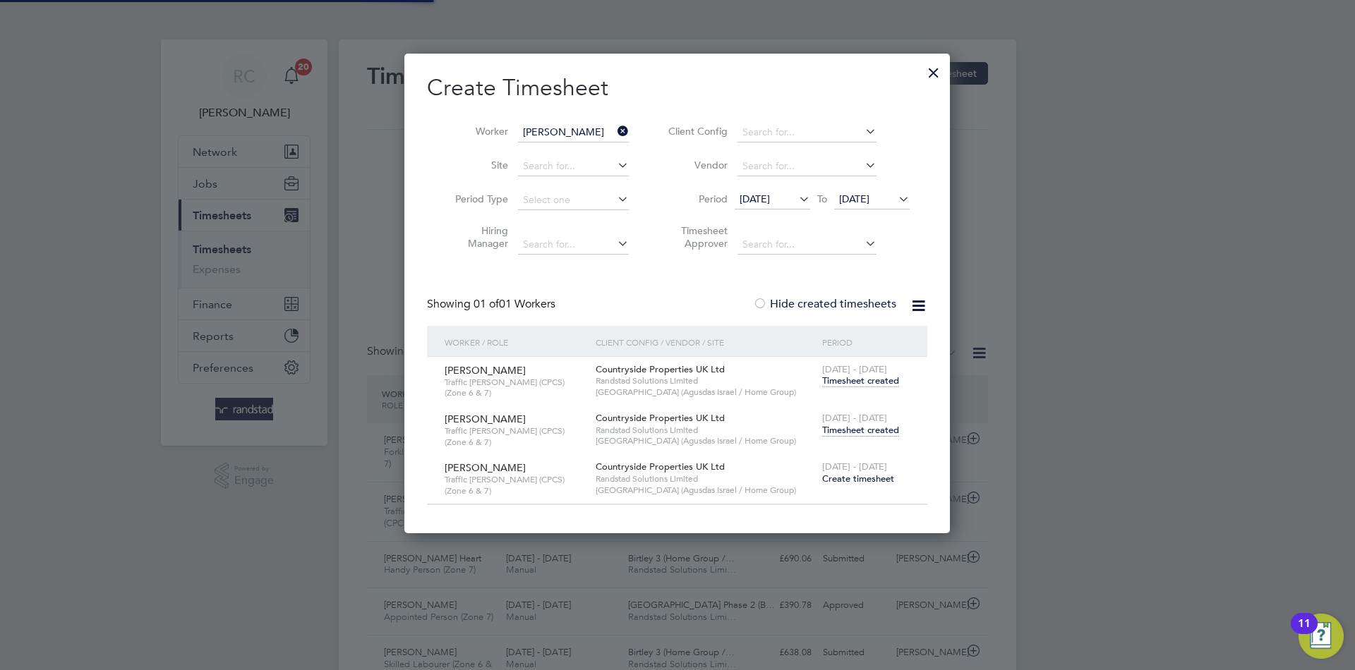
click at [547, 137] on input "[PERSON_NAME]" at bounding box center [573, 133] width 111 height 20
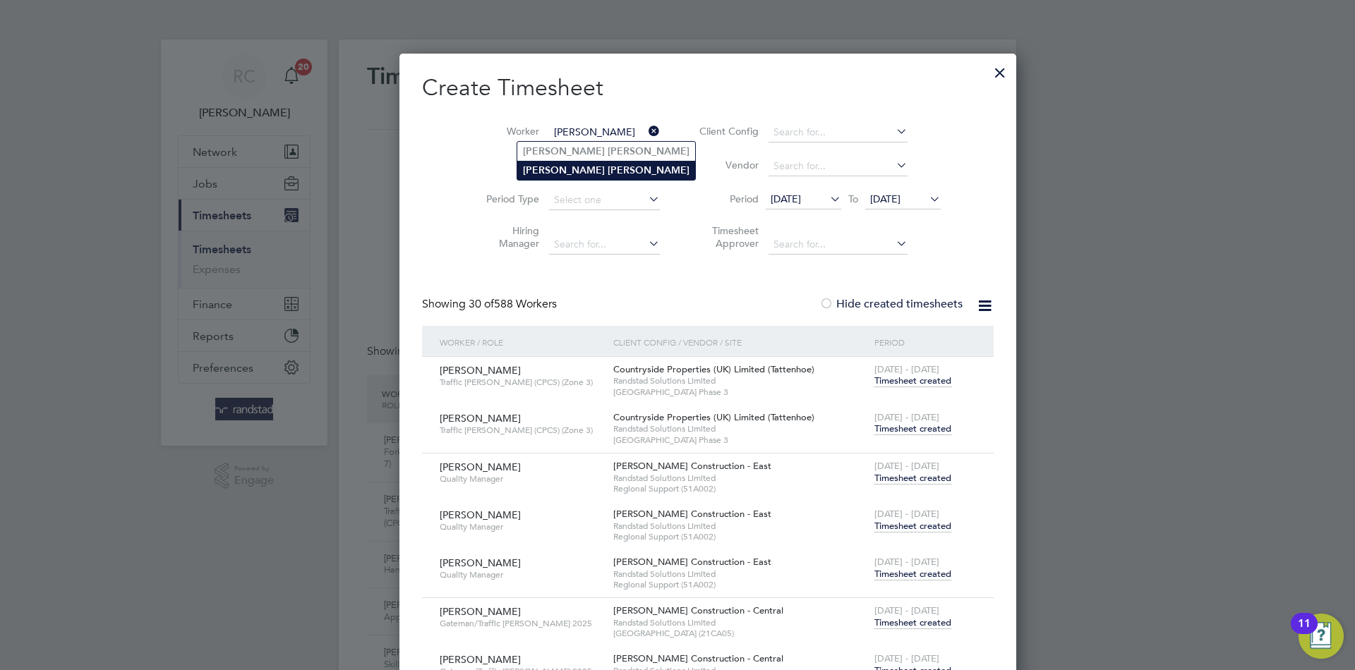
type input "[PERSON_NAME]"
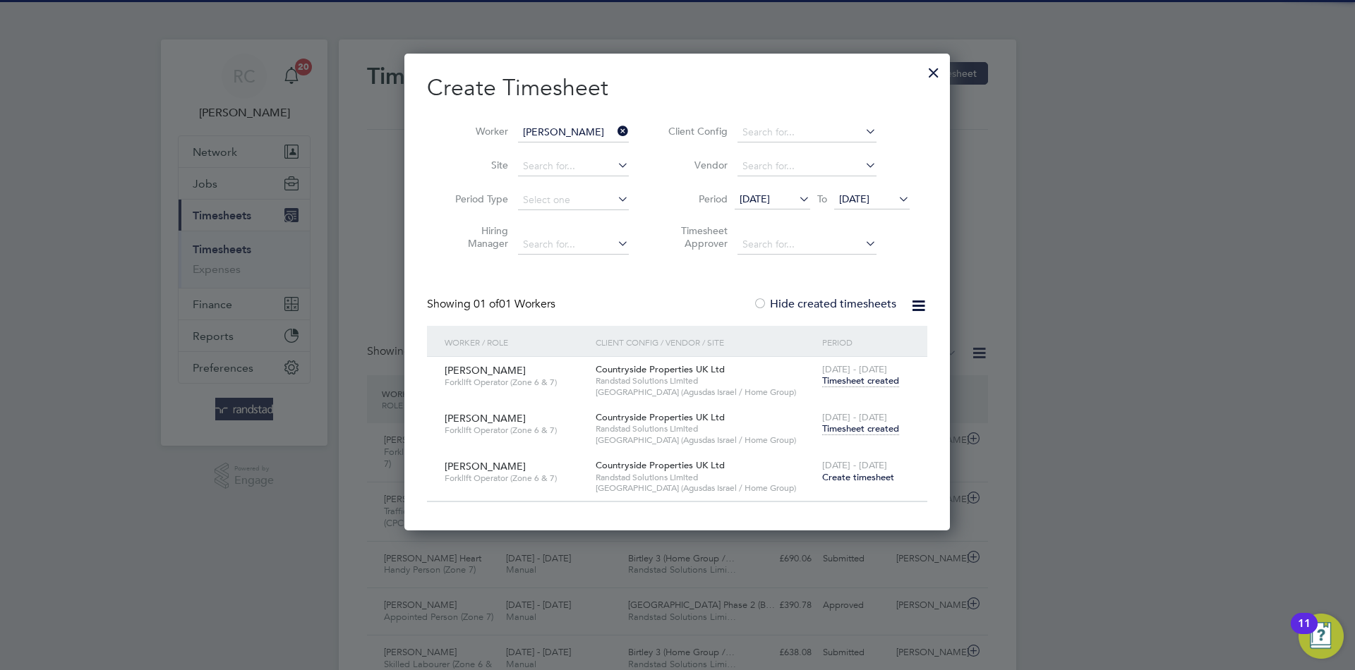
click at [905, 447] on div "[PERSON_NAME] Forklift Operator (Zone 6 & 7) Countryside Properties UK Ltd Rand…" at bounding box center [677, 429] width 500 height 48
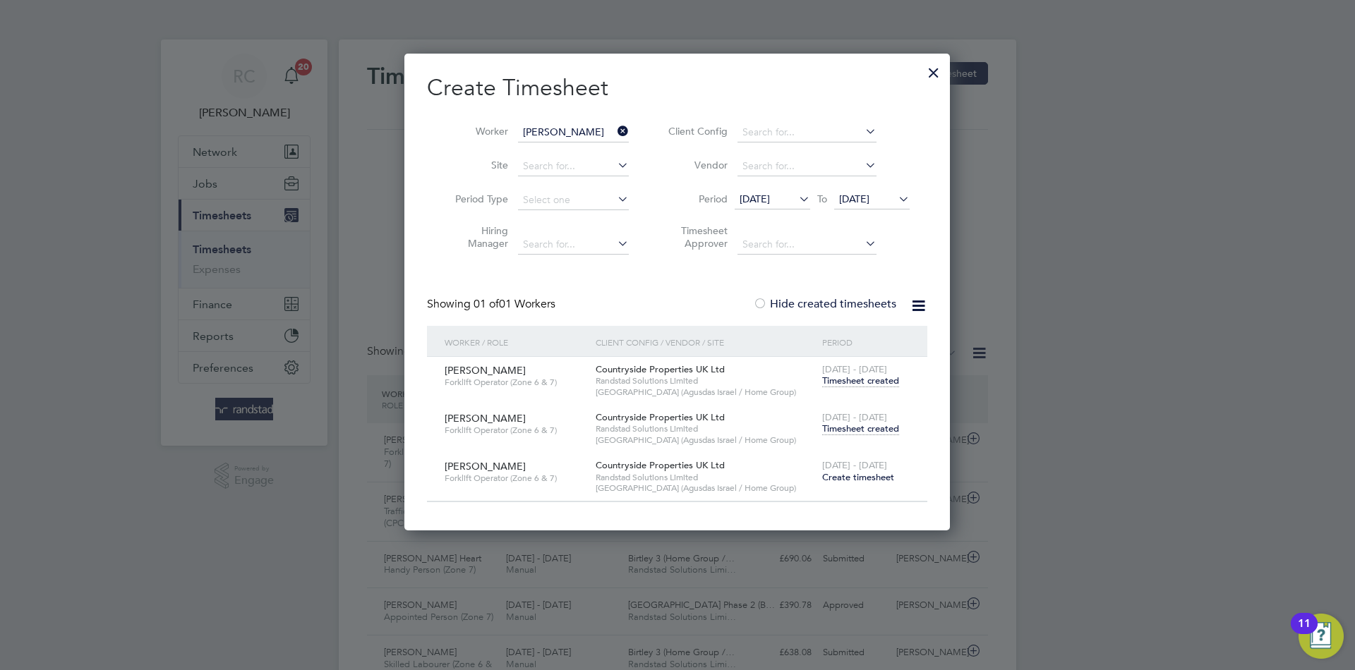
click at [878, 429] on span "Timesheet created" at bounding box center [860, 429] width 77 height 13
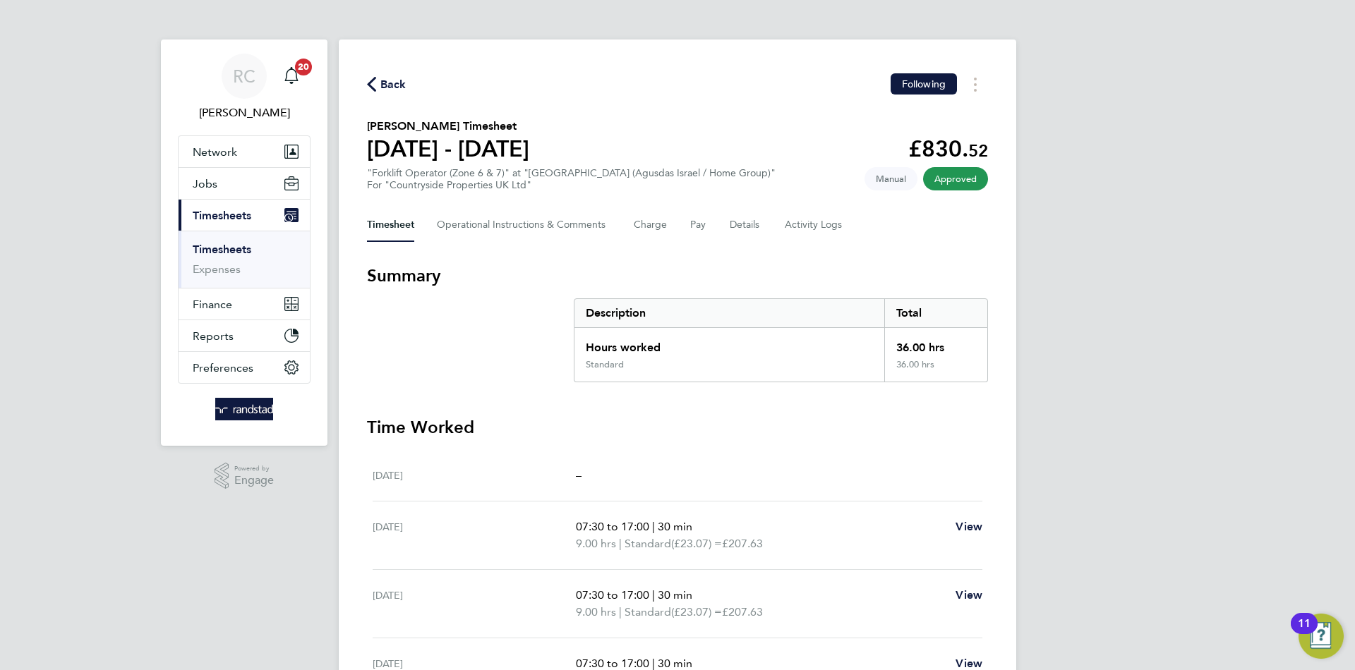
click at [382, 85] on span "Back" at bounding box center [393, 84] width 26 height 17
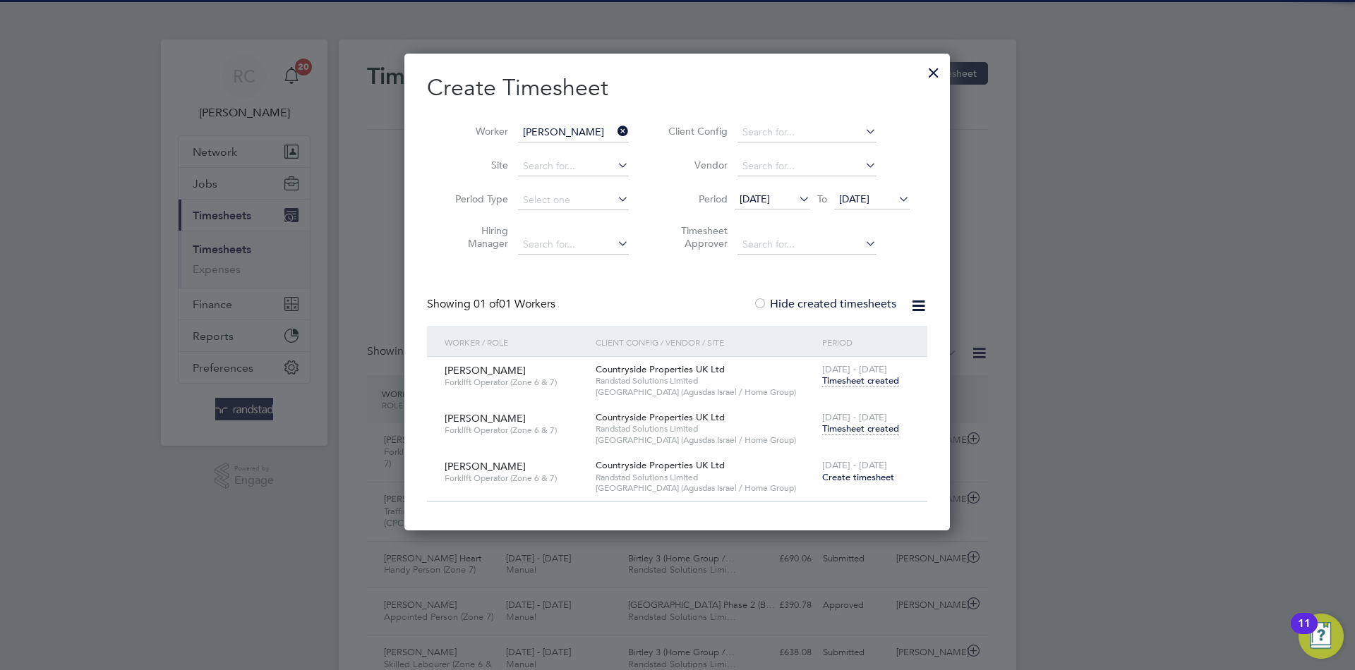
click at [563, 120] on li "Worker [PERSON_NAME]" at bounding box center [536, 133] width 219 height 34
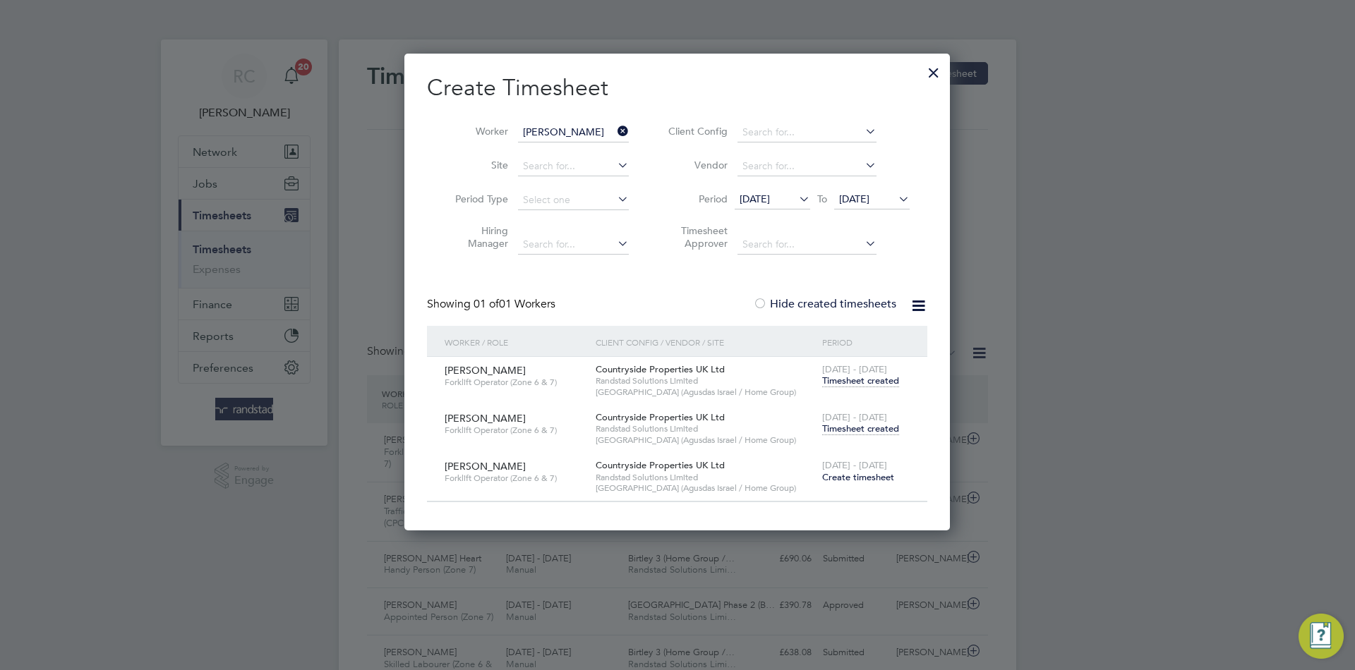
click at [570, 138] on input "[PERSON_NAME]" at bounding box center [573, 133] width 111 height 20
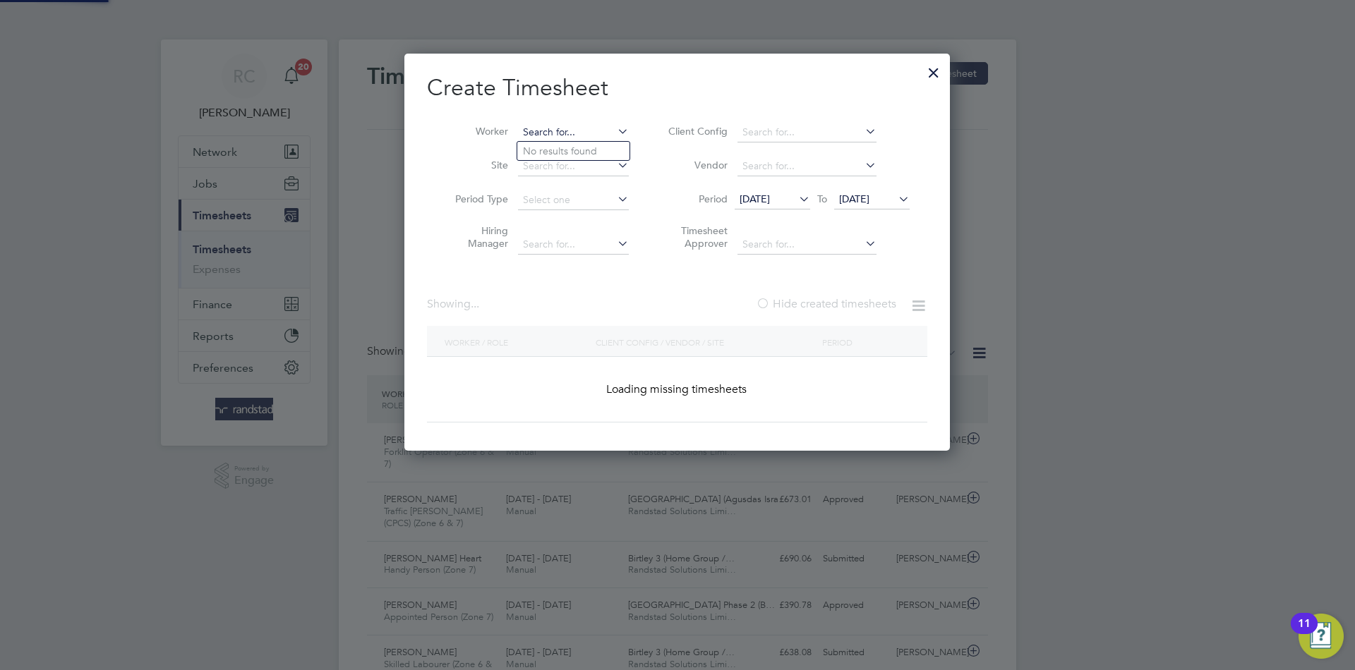
paste input "[PERSON_NAME]"
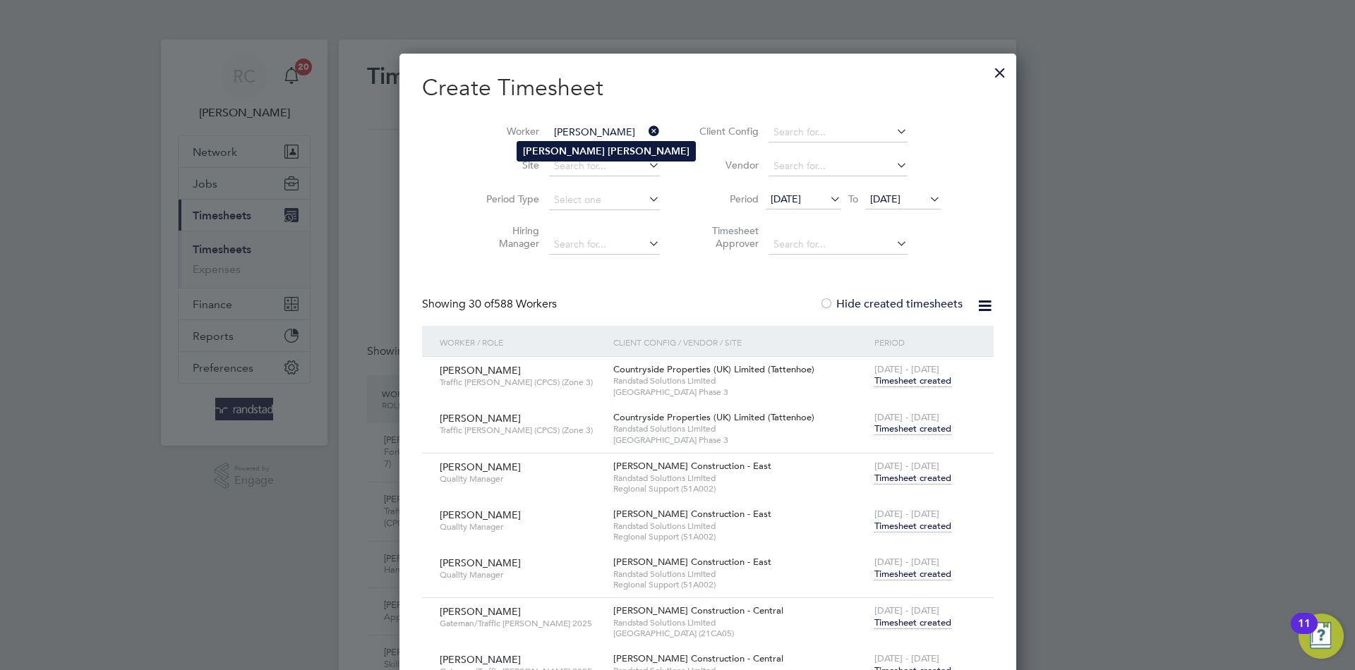
type input "[PERSON_NAME]"
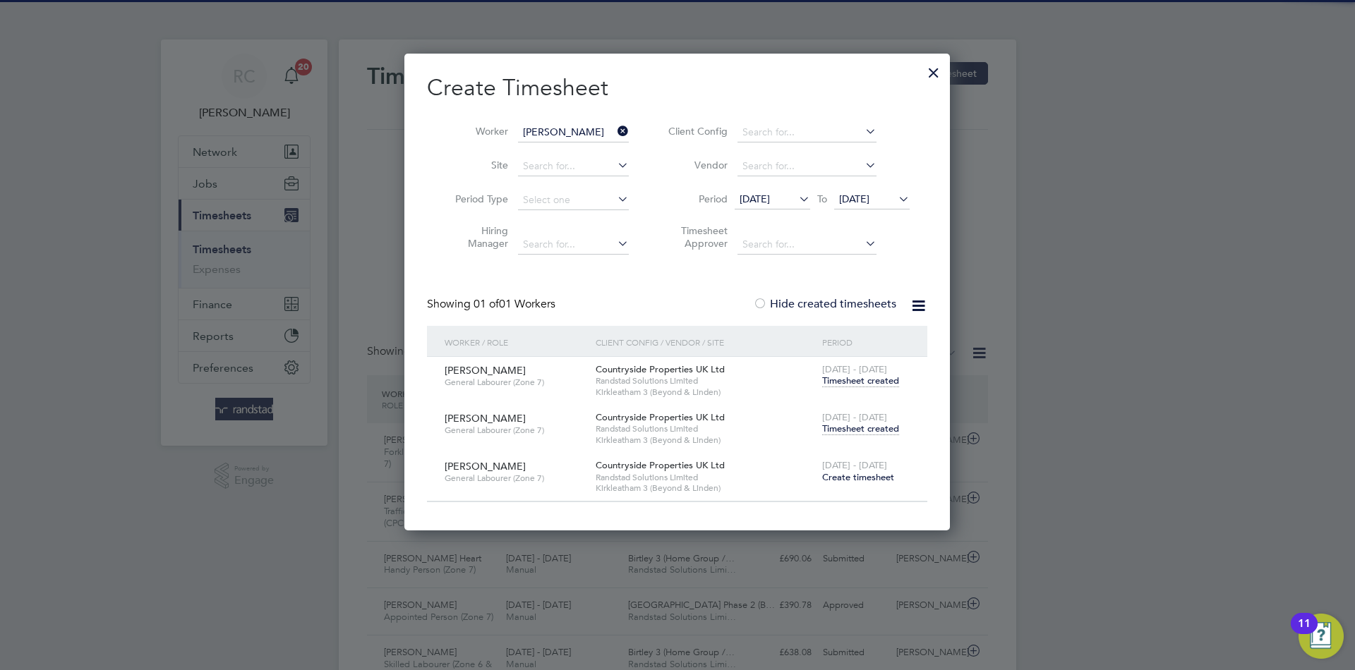
click at [880, 429] on span "Timesheet created" at bounding box center [860, 429] width 77 height 13
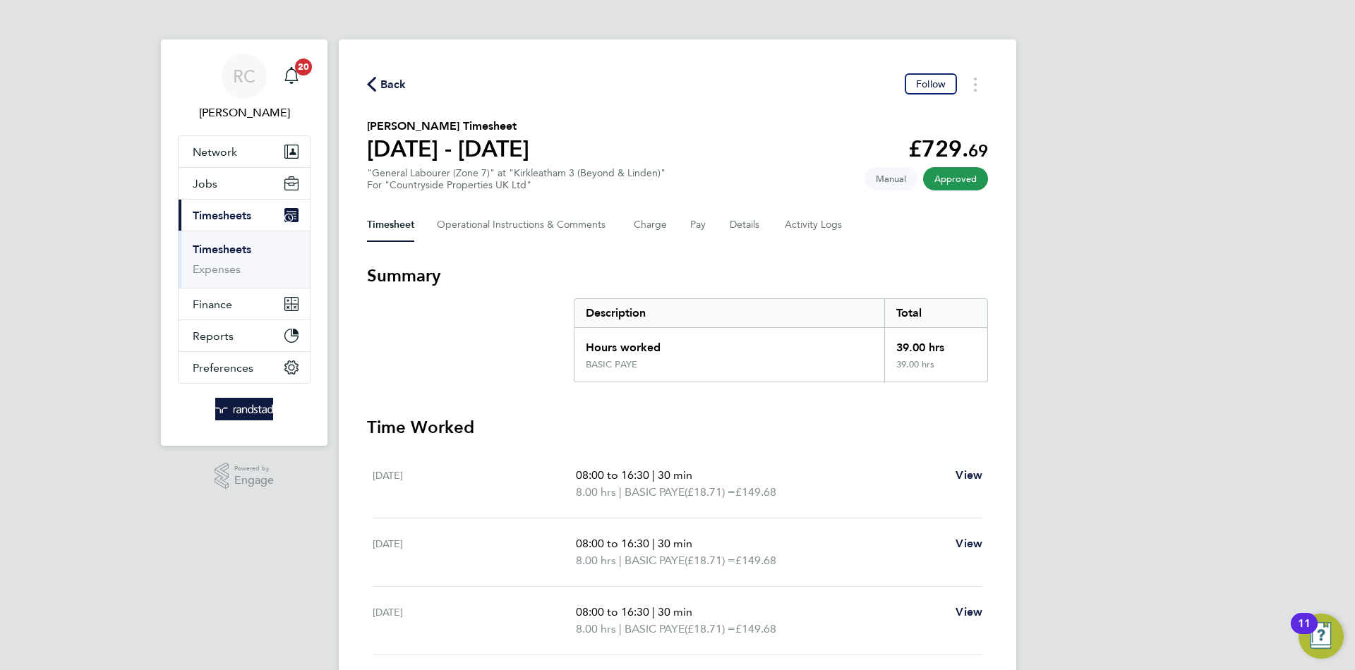
click at [409, 84] on div "Back Follow" at bounding box center [677, 84] width 621 height 22
click at [399, 81] on span "Back" at bounding box center [393, 84] width 26 height 17
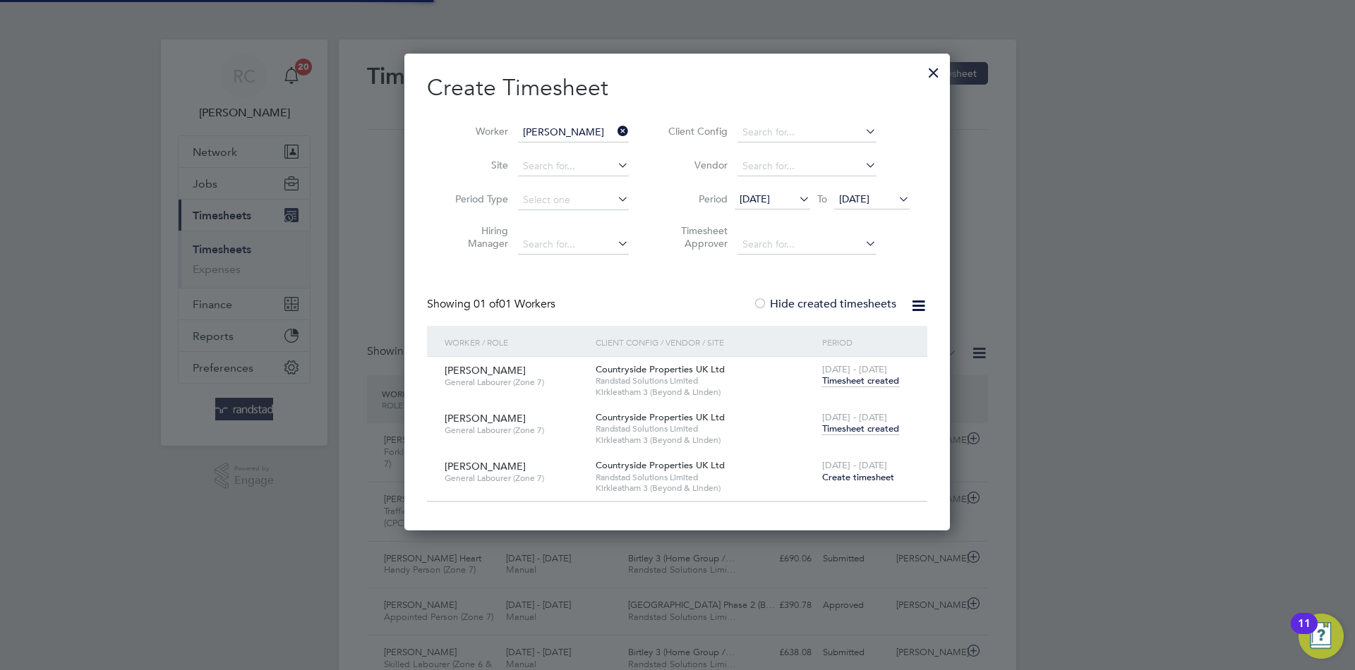
click at [582, 128] on input "[PERSON_NAME]" at bounding box center [573, 133] width 111 height 20
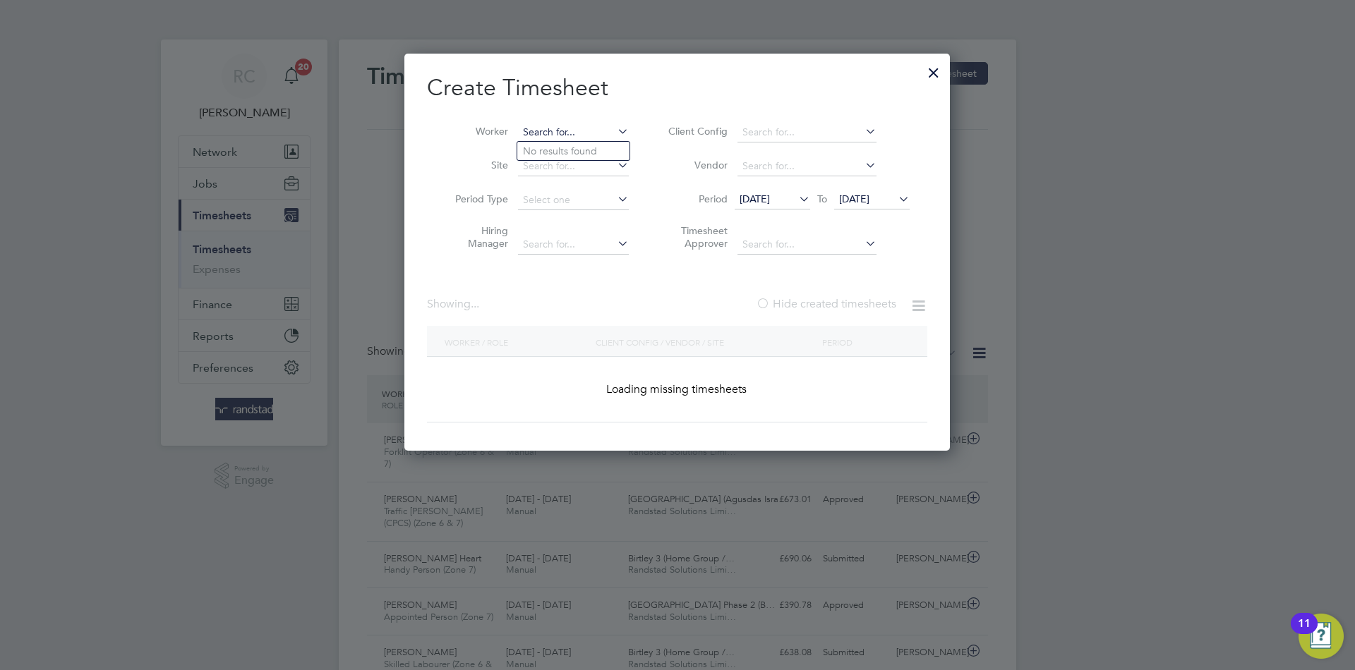
paste input "[PERSON_NAME]"
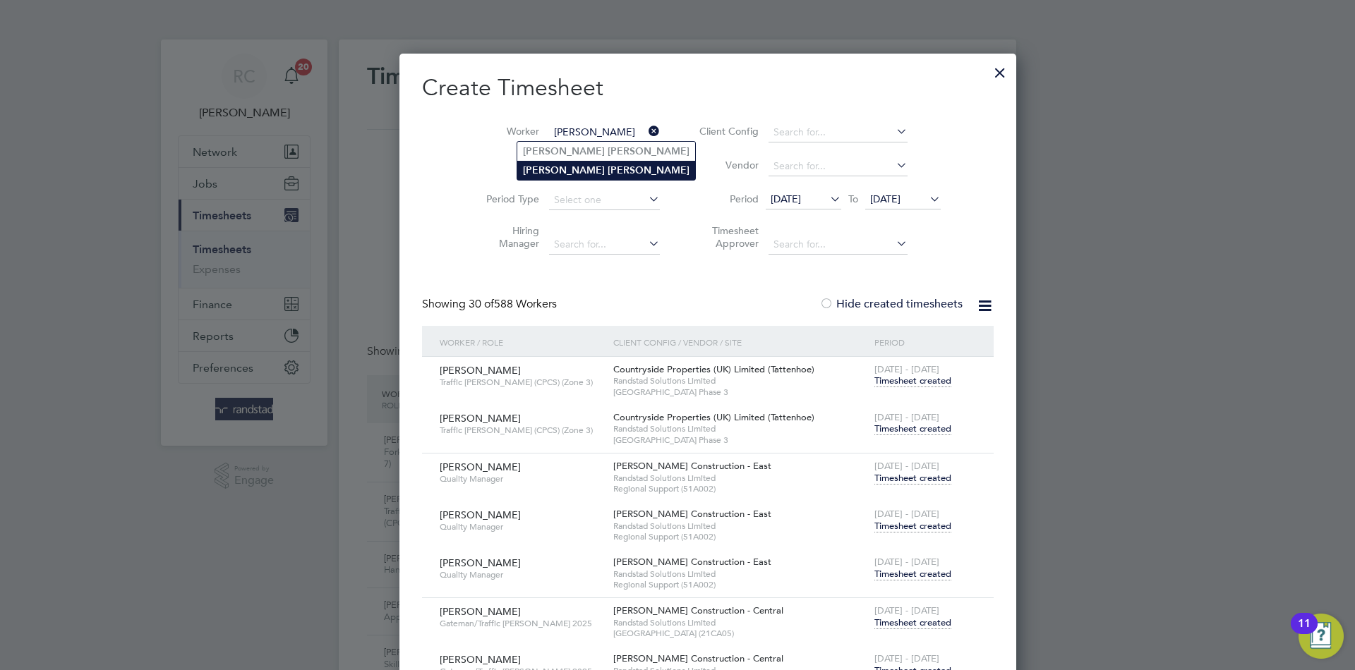
type input "[PERSON_NAME]"
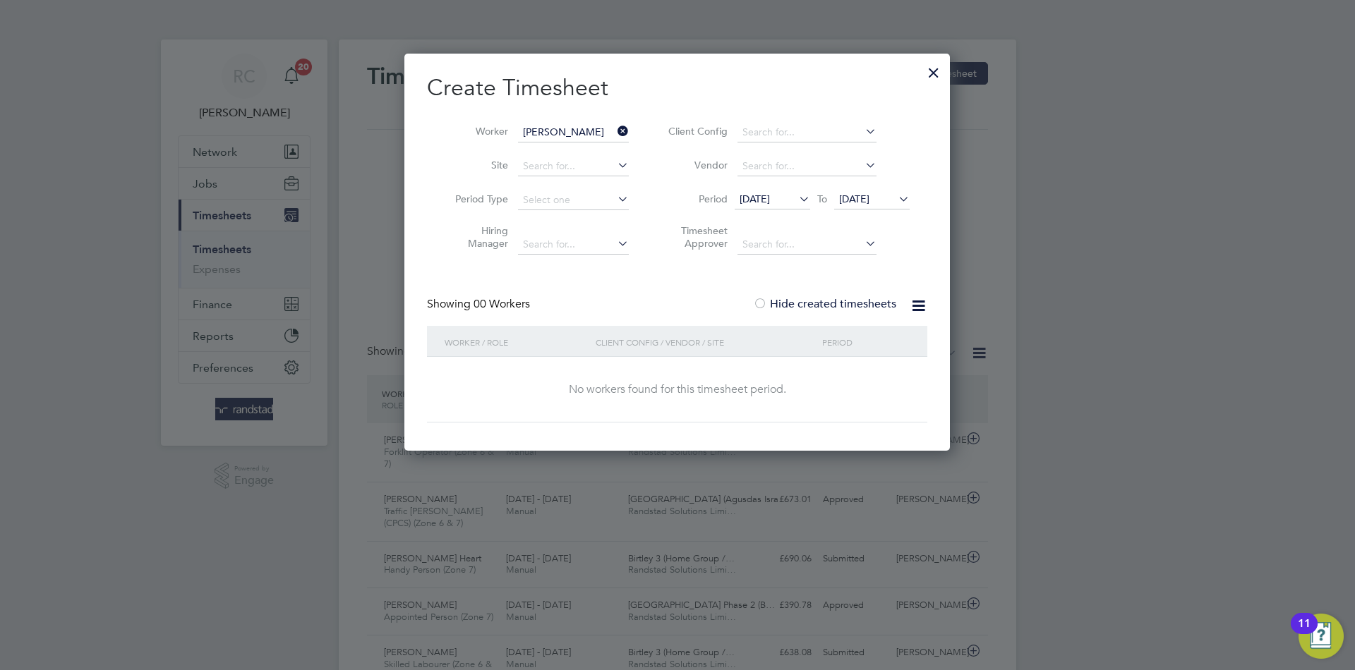
click at [567, 128] on input "[PERSON_NAME]" at bounding box center [573, 133] width 111 height 20
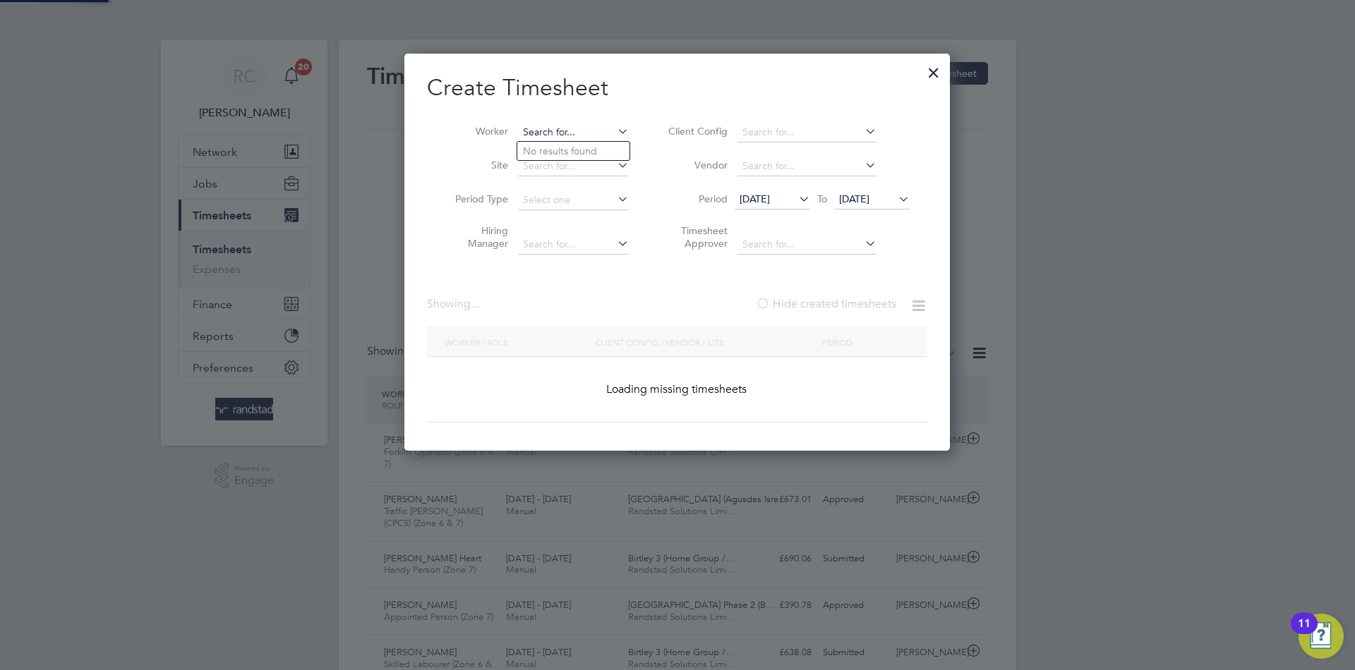
click at [588, 132] on input at bounding box center [573, 133] width 111 height 20
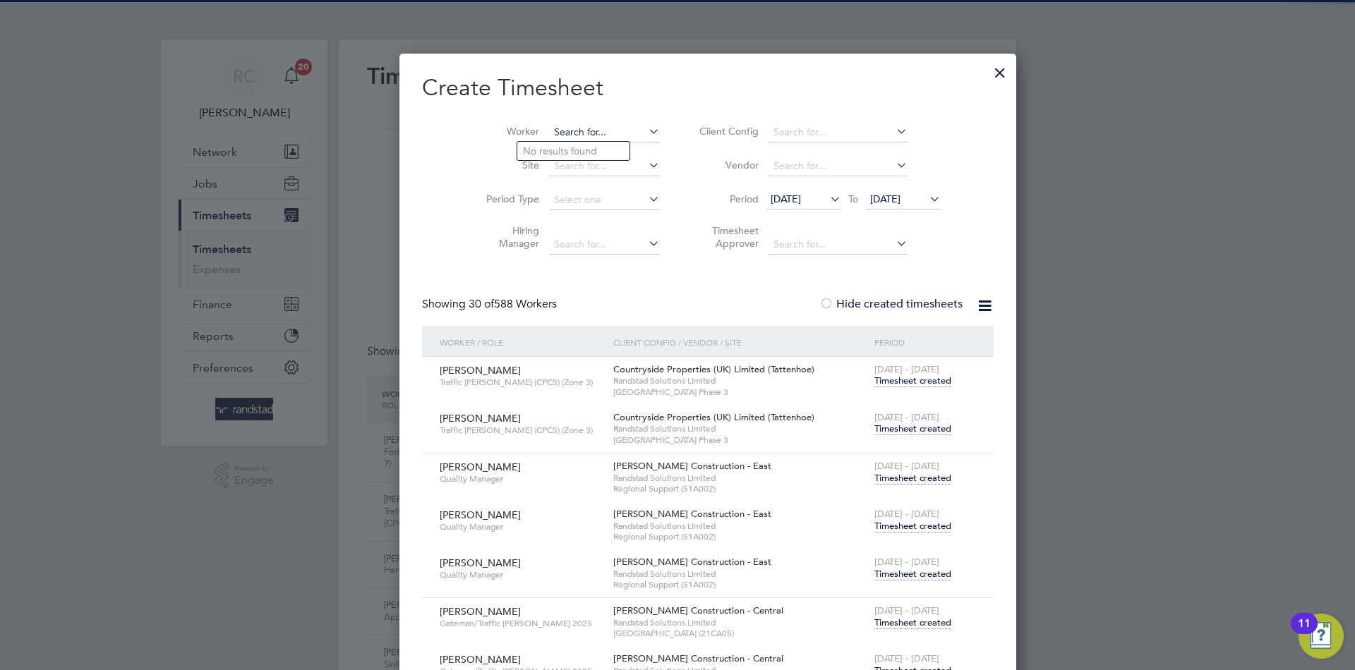
paste input "[PERSON_NAME]"
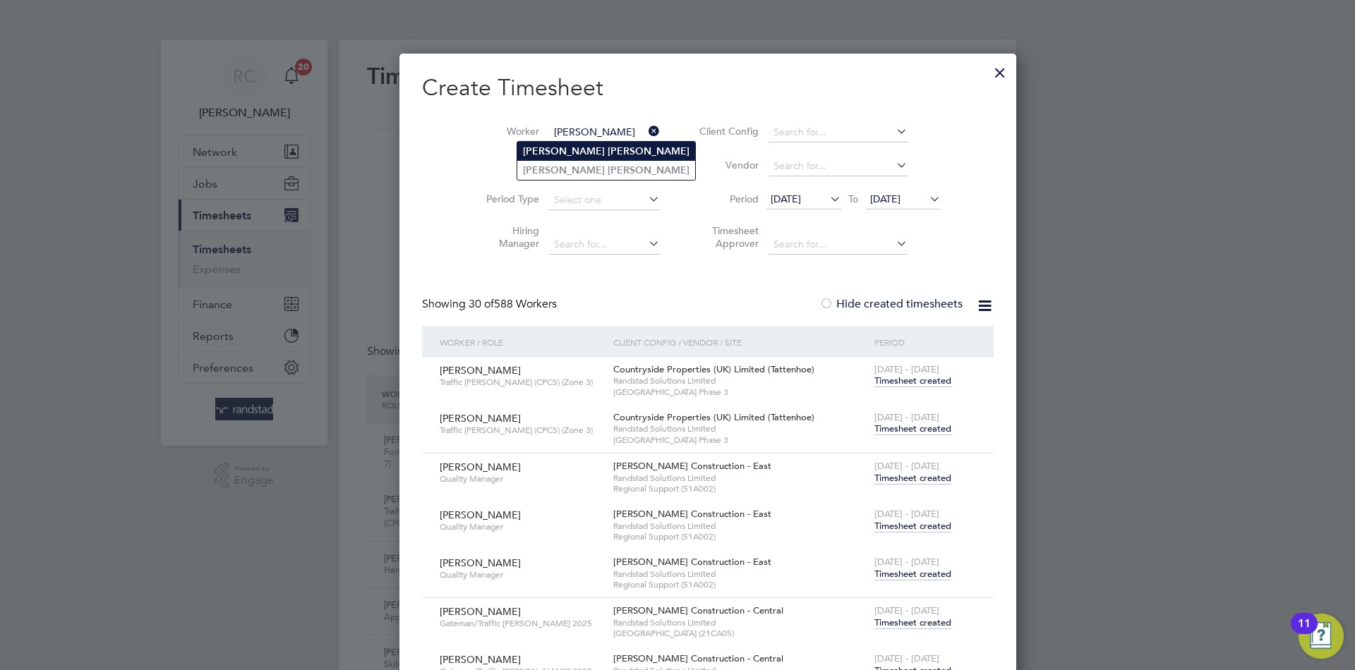
type input "[PERSON_NAME]"
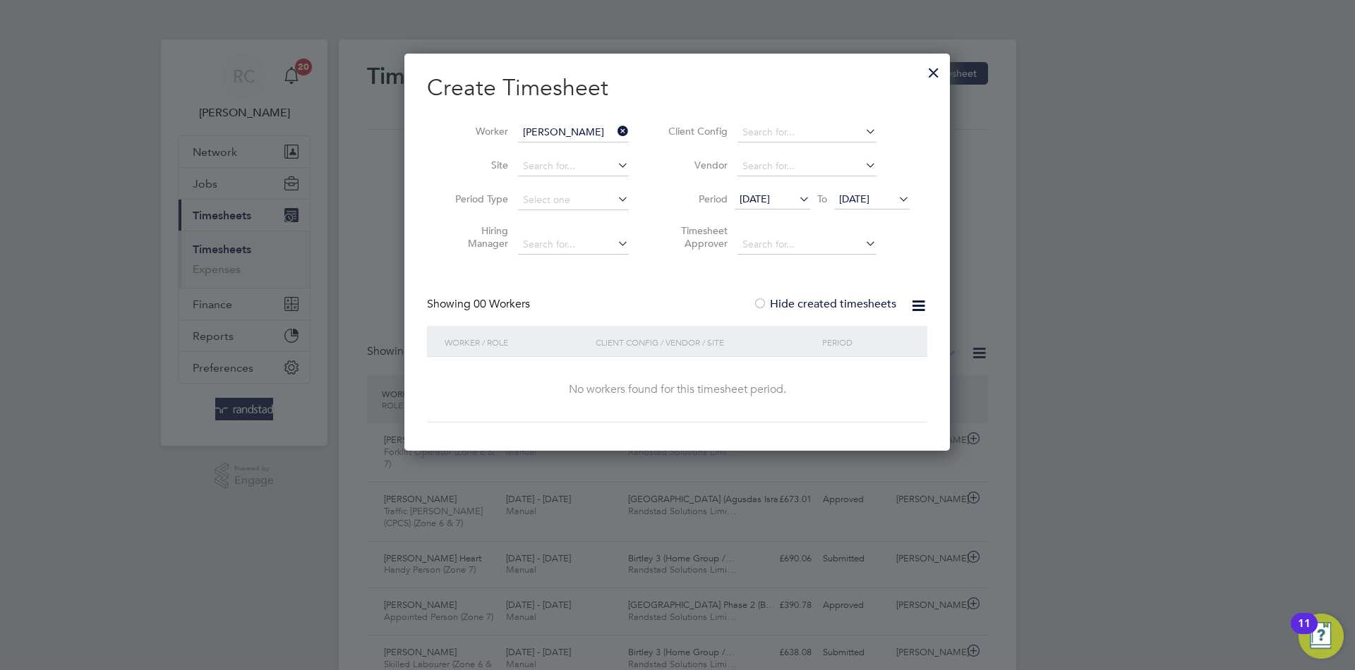
click at [577, 126] on input "[PERSON_NAME]" at bounding box center [573, 133] width 111 height 20
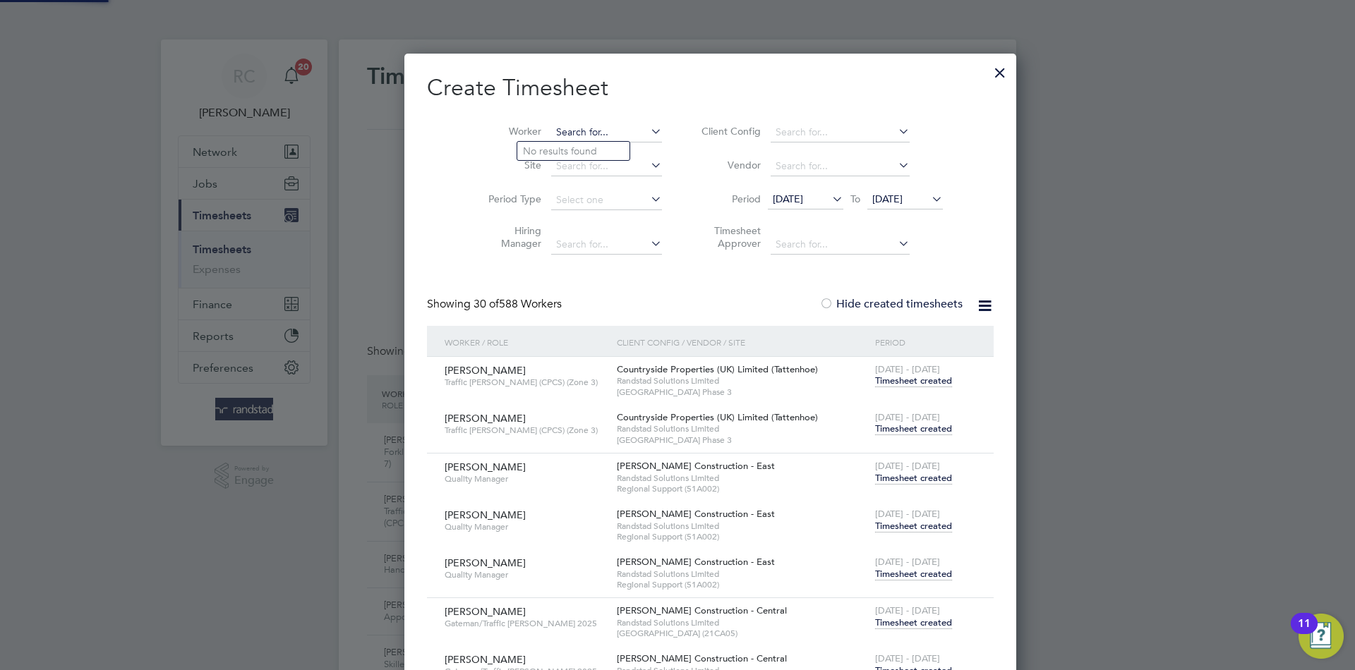
paste input "[PERSON_NAME]"
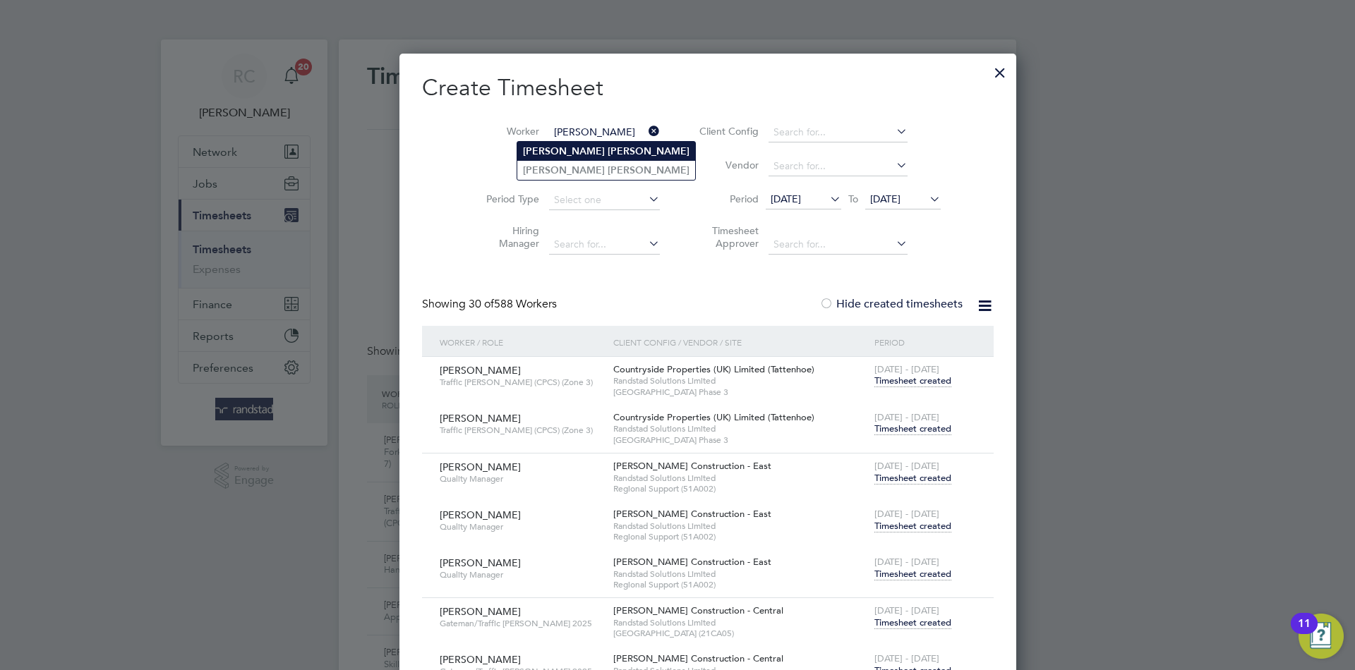
type input "[PERSON_NAME]"
